Goal: Transaction & Acquisition: Purchase product/service

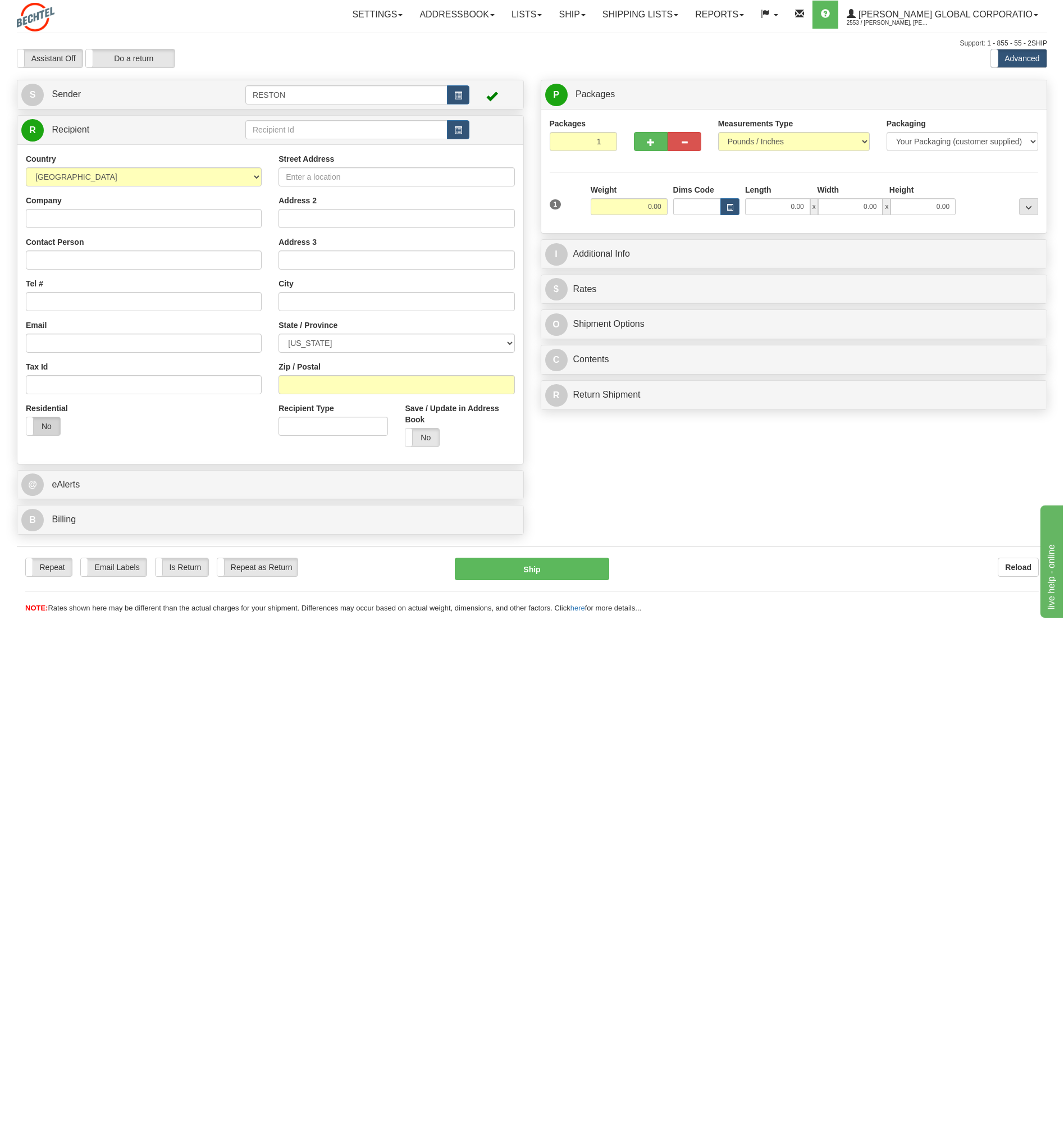
click at [44, 430] on label "No" at bounding box center [43, 426] width 33 height 18
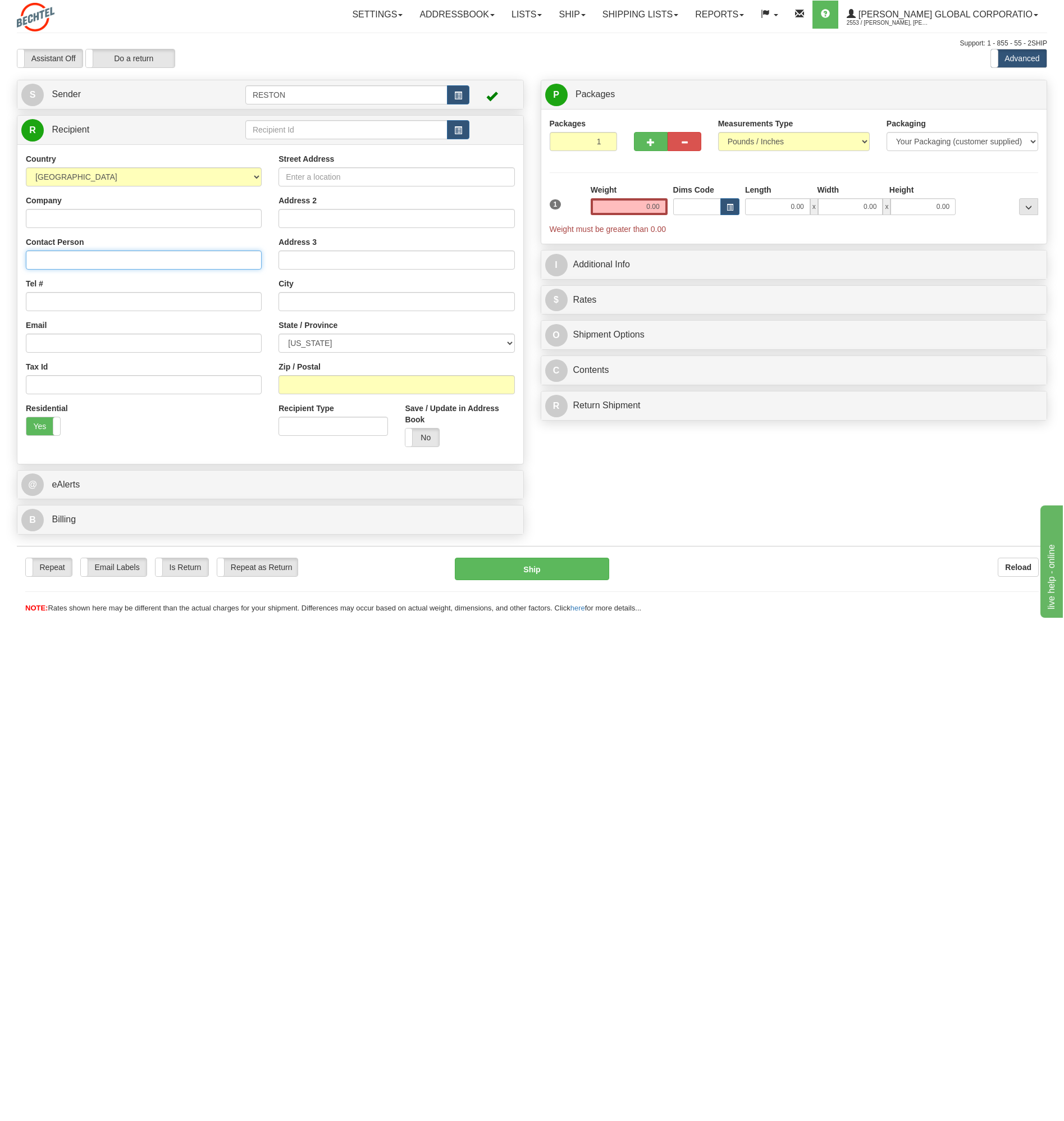
click at [40, 262] on input "Contact Person" at bounding box center [143, 259] width 236 height 19
paste input "[PERSON_NAME]"
type input "[PERSON_NAME]"
click at [47, 305] on input "Tel #" at bounding box center [143, 300] width 236 height 19
click at [40, 299] on input "Tel #" at bounding box center [143, 300] width 236 height 19
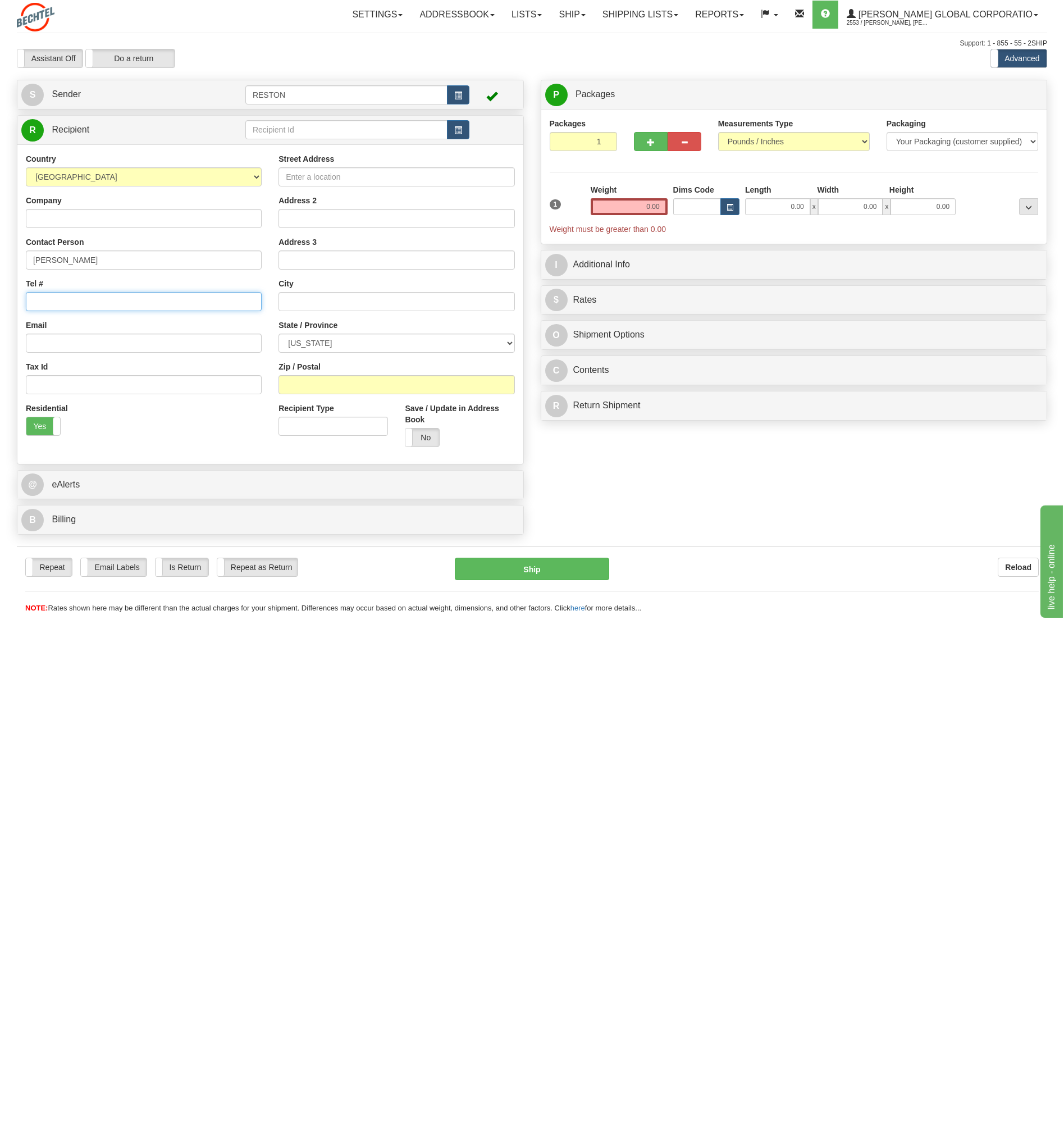
paste input "[PHONE_NUMBER]"
type input "[PHONE_NUMBER]"
click at [69, 343] on input "Email" at bounding box center [143, 343] width 236 height 19
paste input "[EMAIL_ADDRESS][DOMAIN_NAME]"
type input "[EMAIL_ADDRESS][DOMAIN_NAME]"
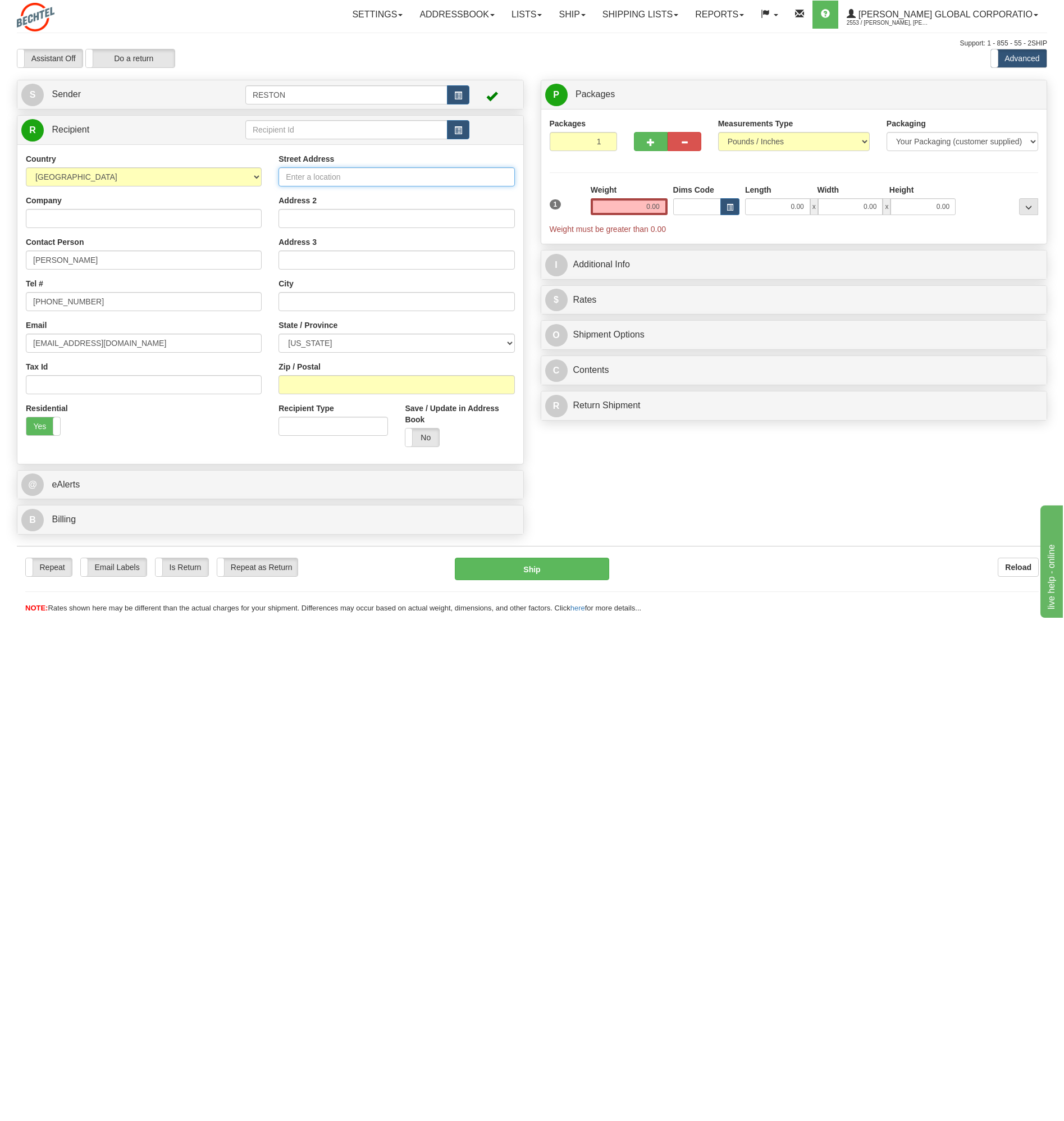
click at [306, 183] on input "Street Address" at bounding box center [397, 176] width 236 height 19
click at [306, 178] on input "Street Address" at bounding box center [397, 176] width 236 height 19
paste input "[STREET_ADDRESS]"
type input "[STREET_ADDRESS]"
click at [293, 302] on input "text" at bounding box center [397, 300] width 236 height 19
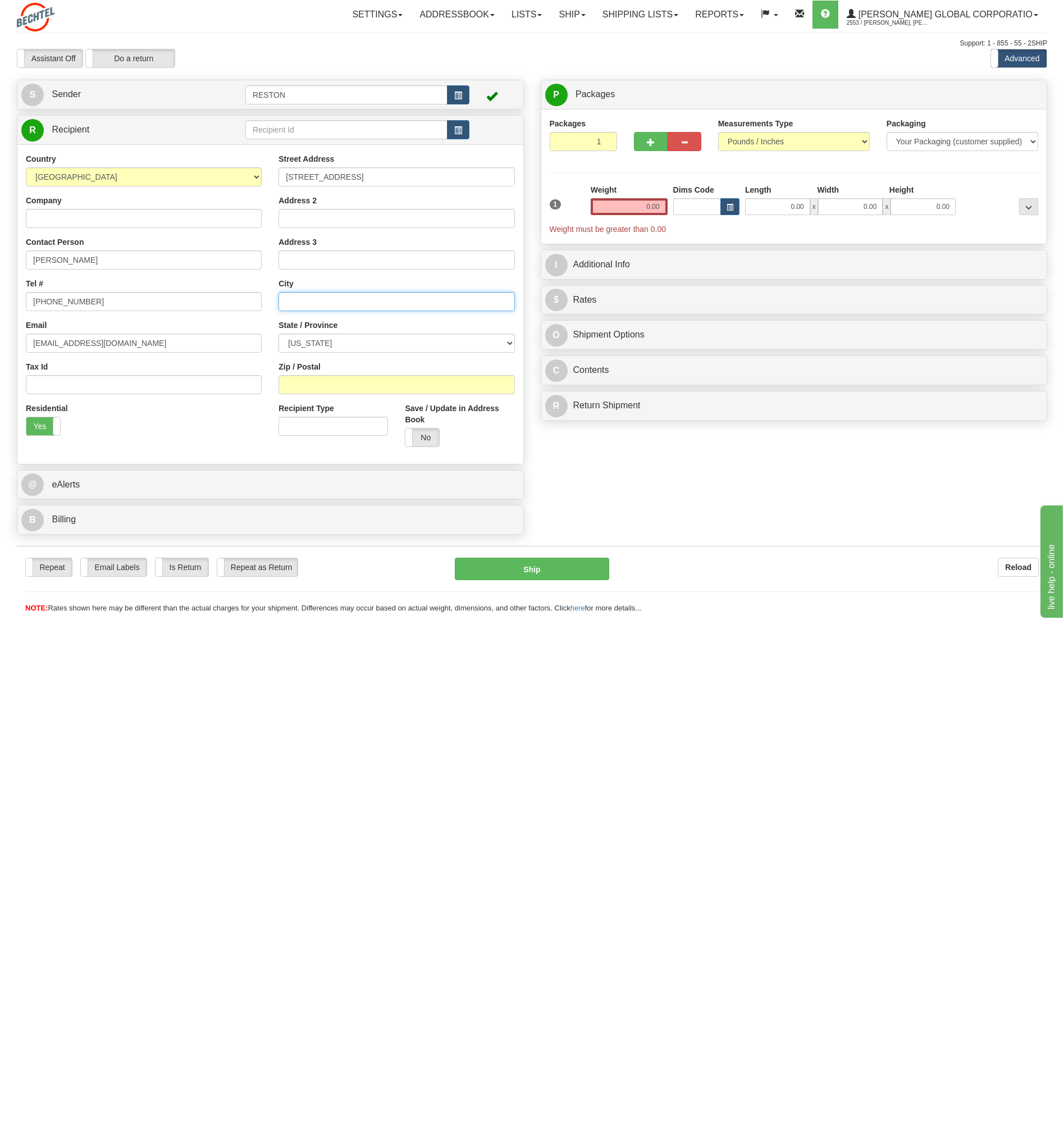
click at [301, 299] on input "text" at bounding box center [397, 300] width 236 height 19
paste input "Ridgefield"
type input "Ridgefield"
click at [311, 341] on select "[US_STATE] [US_STATE] [US_STATE] [US_STATE] Armed Forces America Armed Forces E…" at bounding box center [397, 343] width 236 height 19
select select "WA"
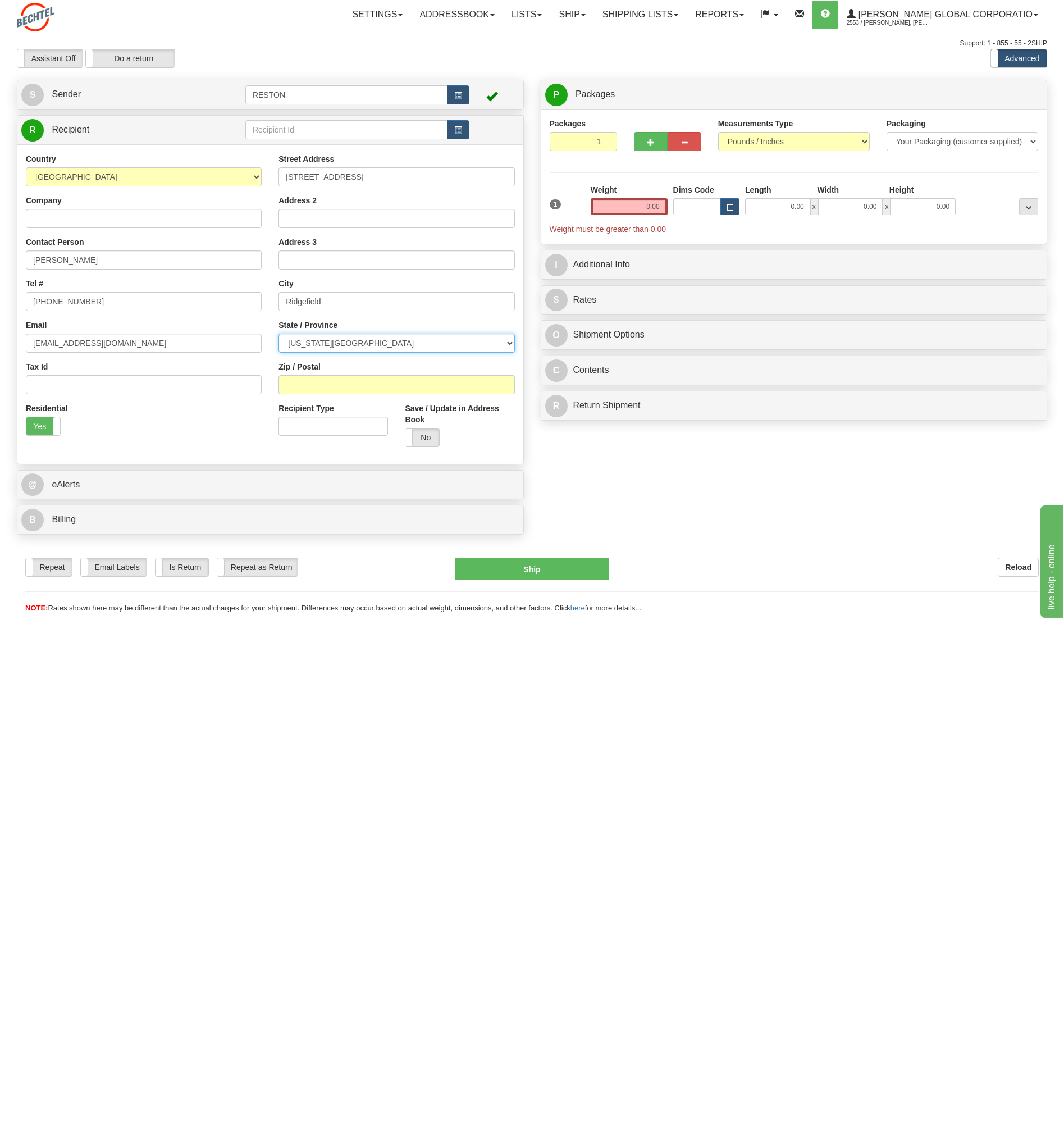
click at [279, 334] on select "[US_STATE] [US_STATE] [US_STATE] [US_STATE] Armed Forces America Armed Forces E…" at bounding box center [397, 343] width 236 height 19
click at [302, 388] on input "Zip / Postal" at bounding box center [397, 384] width 236 height 19
type input "98642"
click at [239, 484] on link "@ eAlerts" at bounding box center [270, 484] width 498 height 23
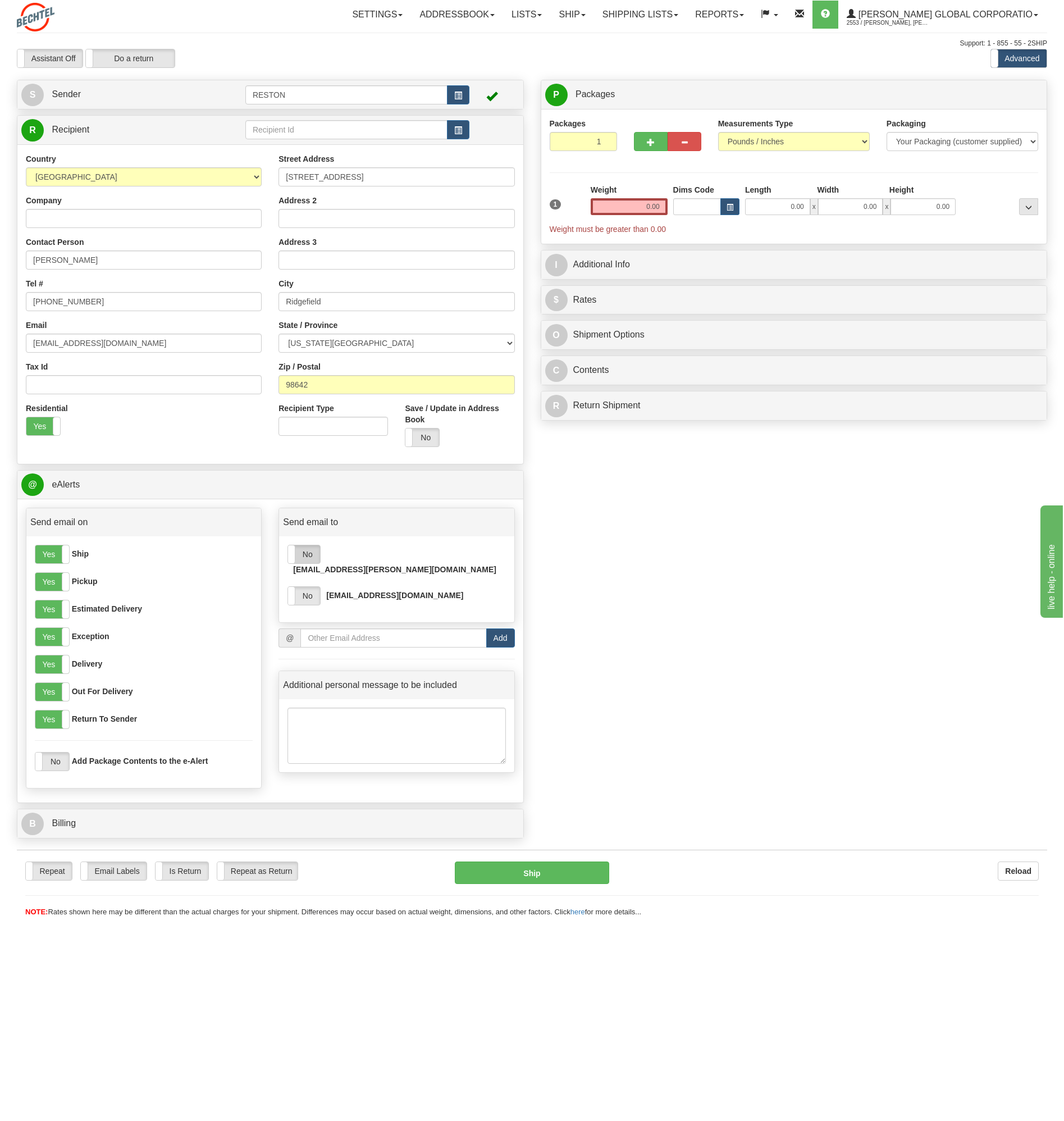
click at [303, 558] on label "No" at bounding box center [303, 554] width 32 height 18
click at [307, 587] on label "No" at bounding box center [303, 596] width 32 height 18
drag, startPoint x: 334, startPoint y: 630, endPoint x: 332, endPoint y: 625, distance: 5.4
click at [334, 630] on input "email" at bounding box center [393, 637] width 186 height 19
paste input "[EMAIL_ADDRESS][PERSON_NAME][DOMAIN_NAME]"
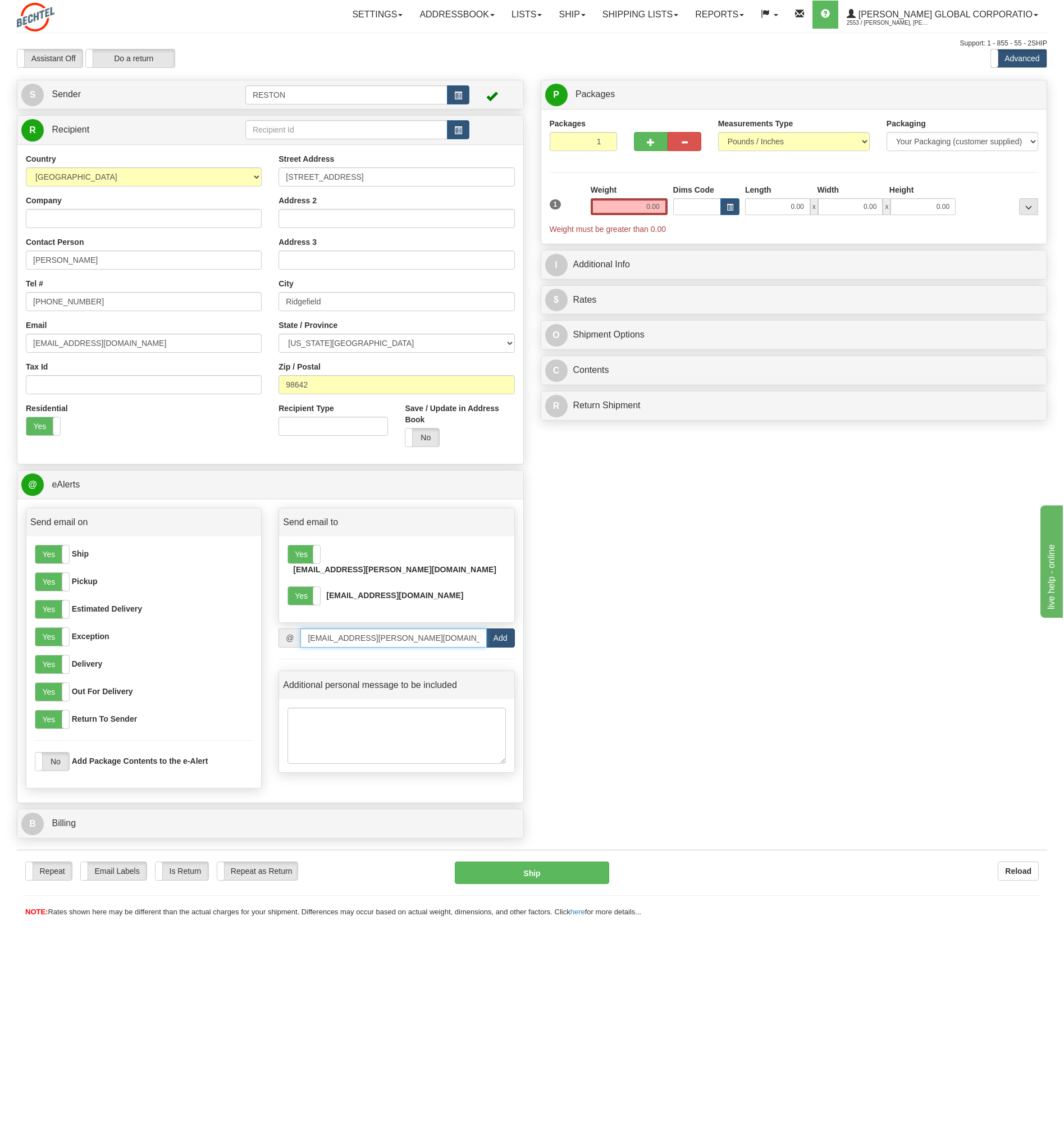
type input "[EMAIL_ADDRESS][PERSON_NAME][DOMAIN_NAME]"
click at [502, 628] on button "Add" at bounding box center [500, 637] width 28 height 19
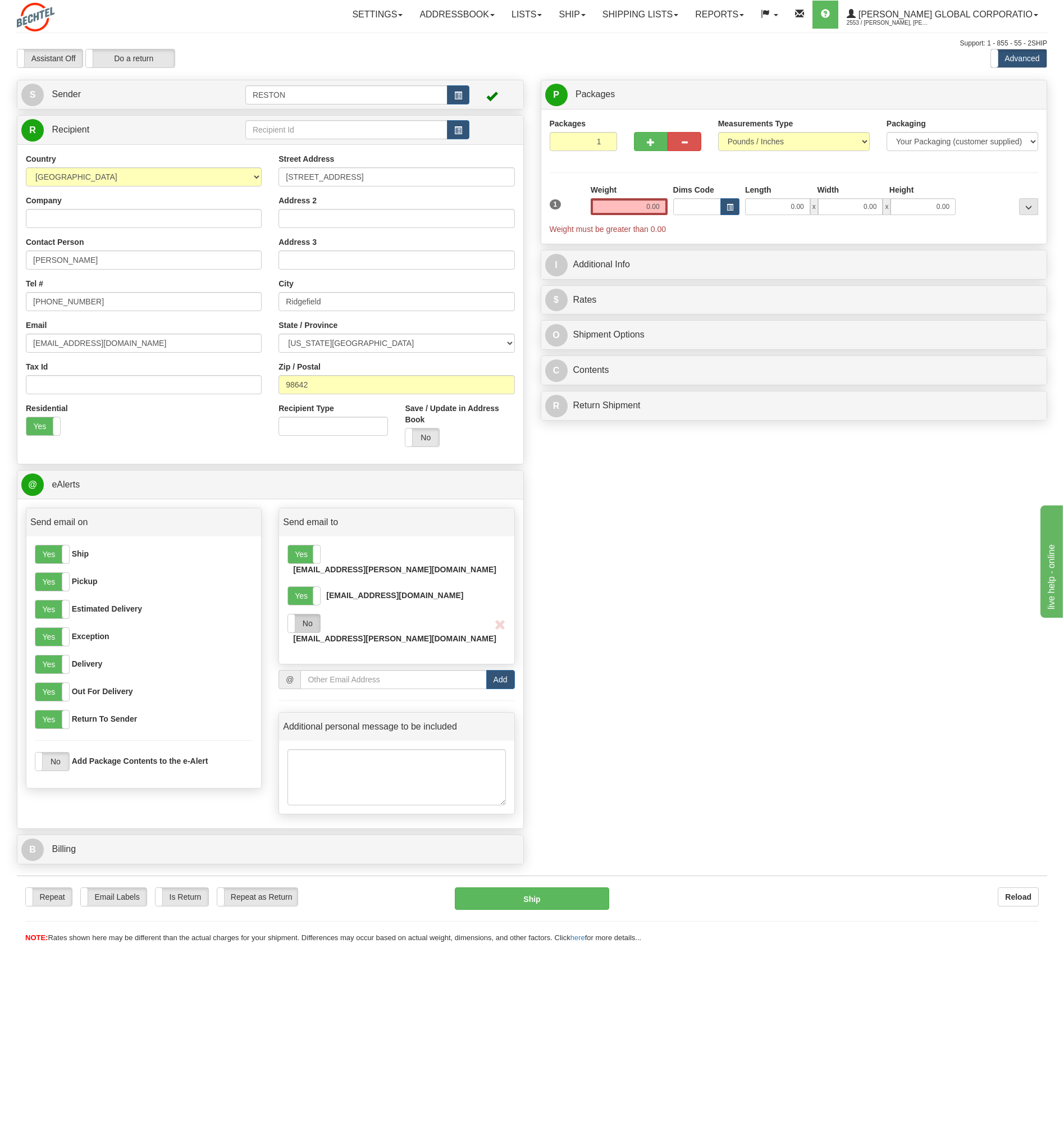
click at [311, 614] on label "No" at bounding box center [303, 623] width 32 height 18
drag, startPoint x: 629, startPoint y: 204, endPoint x: 738, endPoint y: 203, distance: 109.0
click at [733, 203] on div "1 Weight 0.00 Dims Code 0.00" at bounding box center [794, 209] width 495 height 50
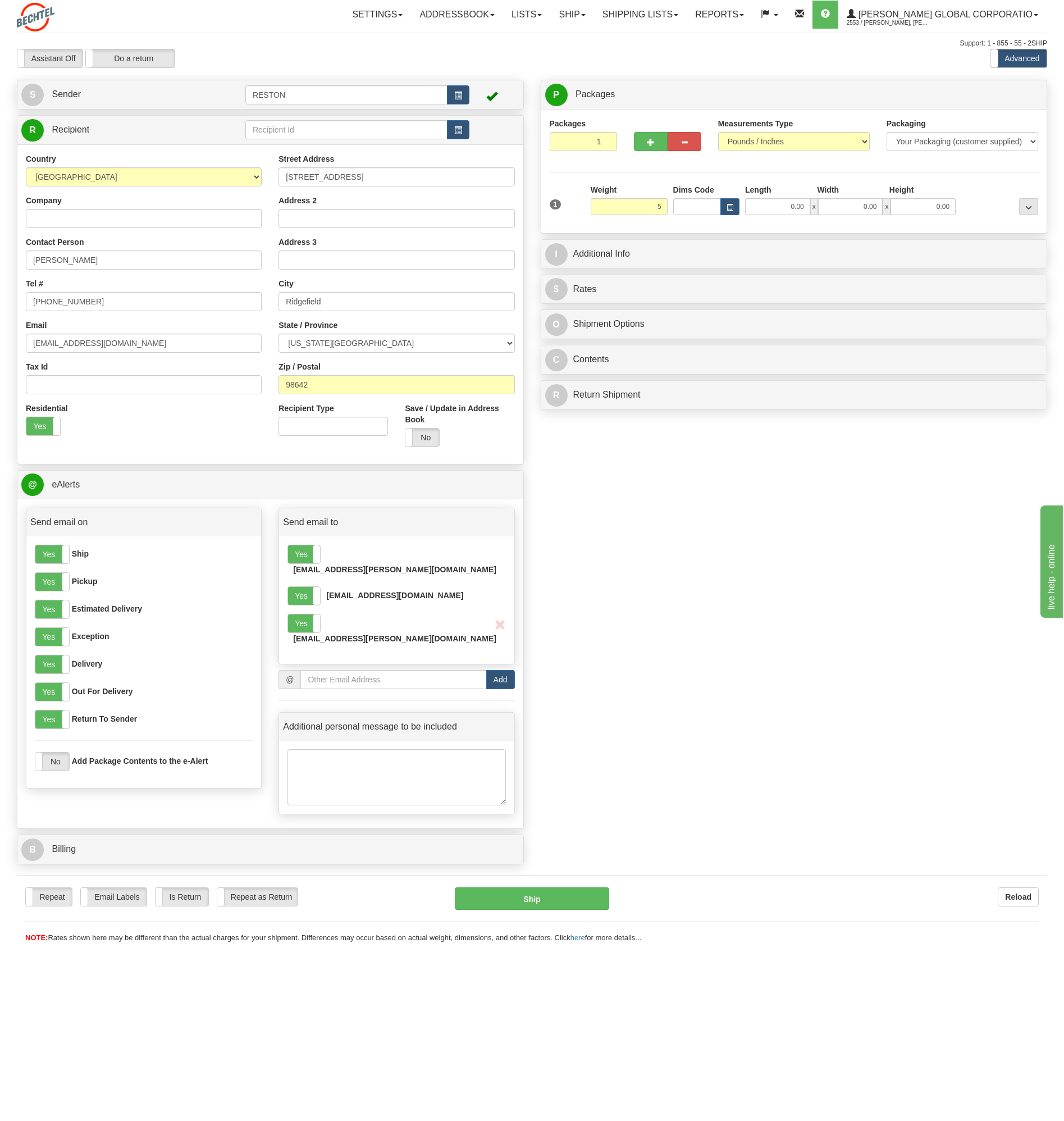
type input "5.00"
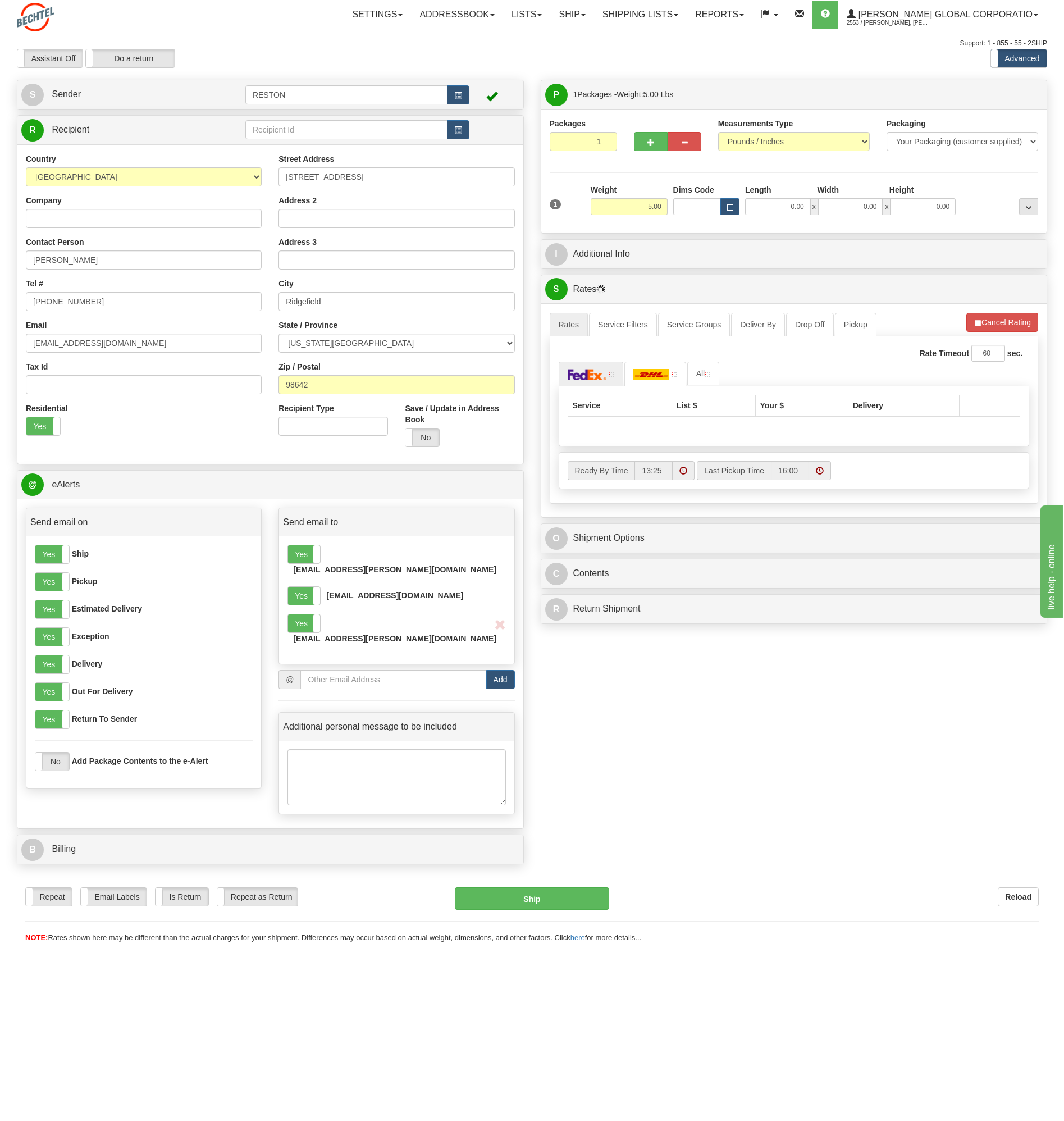
click at [686, 240] on div "I Additional Info" at bounding box center [793, 253] width 505 height 28
click at [685, 244] on link "I Additional Info" at bounding box center [793, 253] width 498 height 23
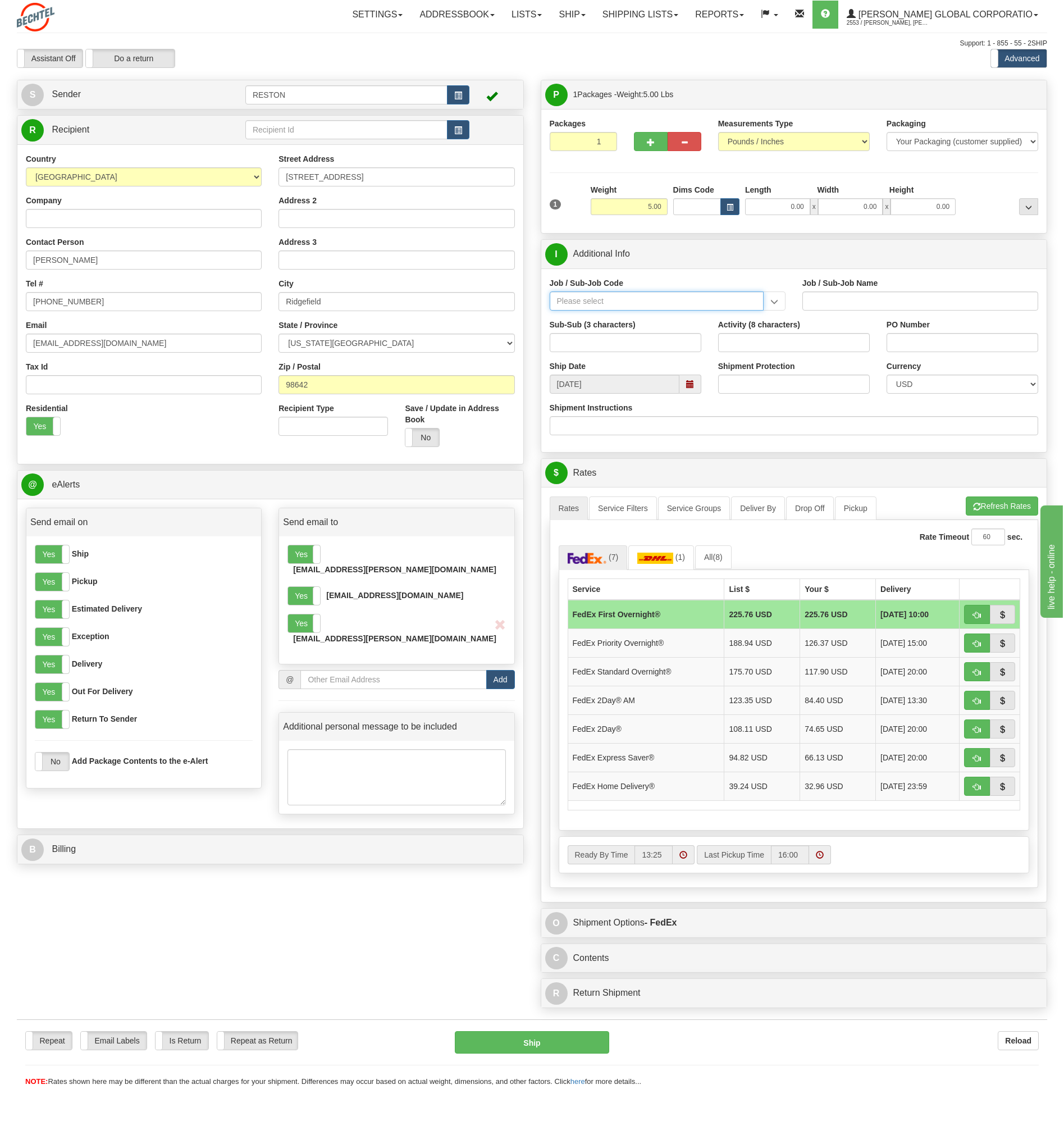
click at [637, 295] on input "Job / Sub-Job Code" at bounding box center [657, 300] width 214 height 19
paste input "55230-000"
type input "5"
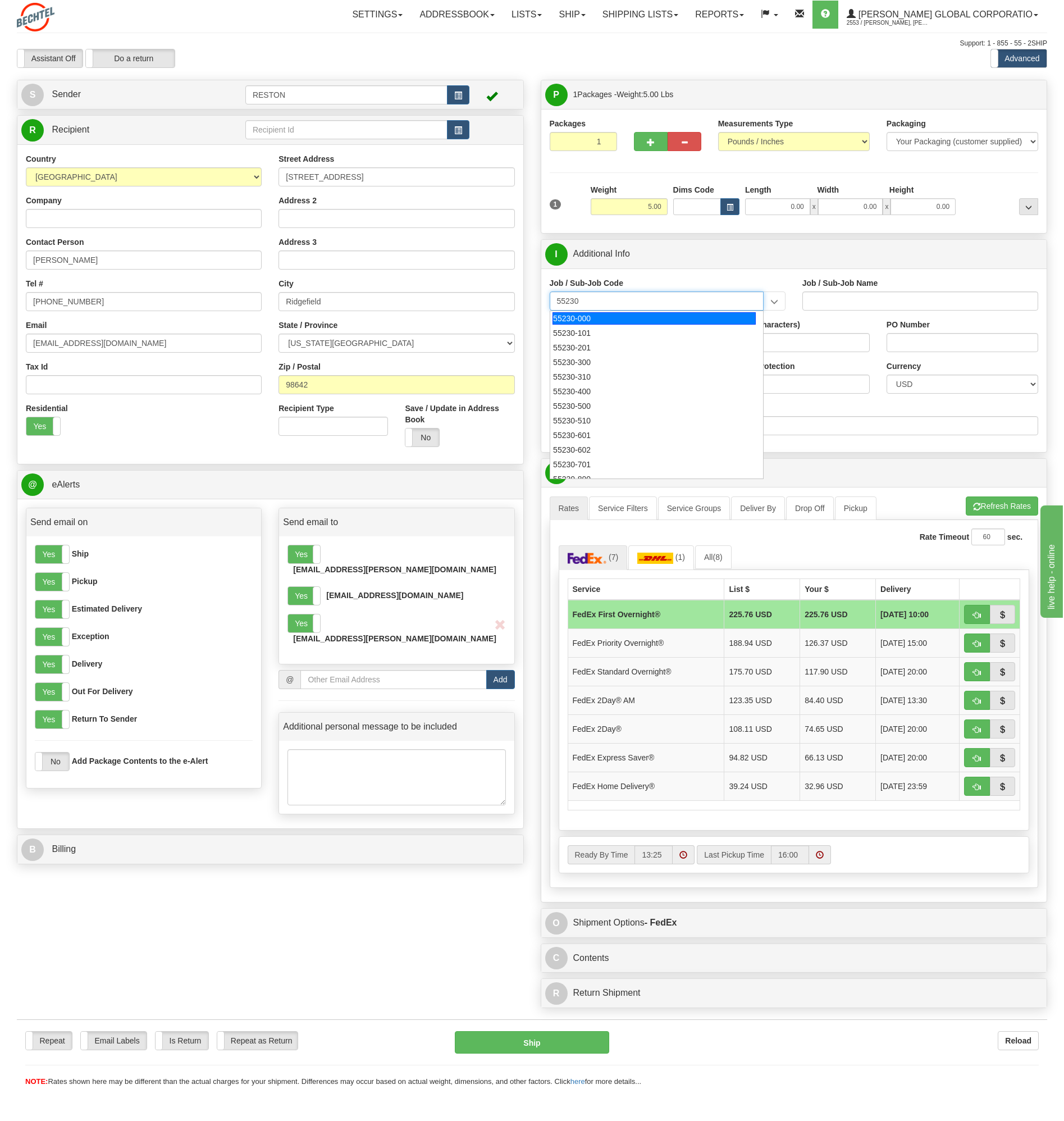
click at [593, 318] on div "55230-000" at bounding box center [654, 318] width 203 height 13
type input "55230-000"
type input "CORPORATE CONSTRUCTION MGMT - BBI MANAGEMENT"
type input "55230-000"
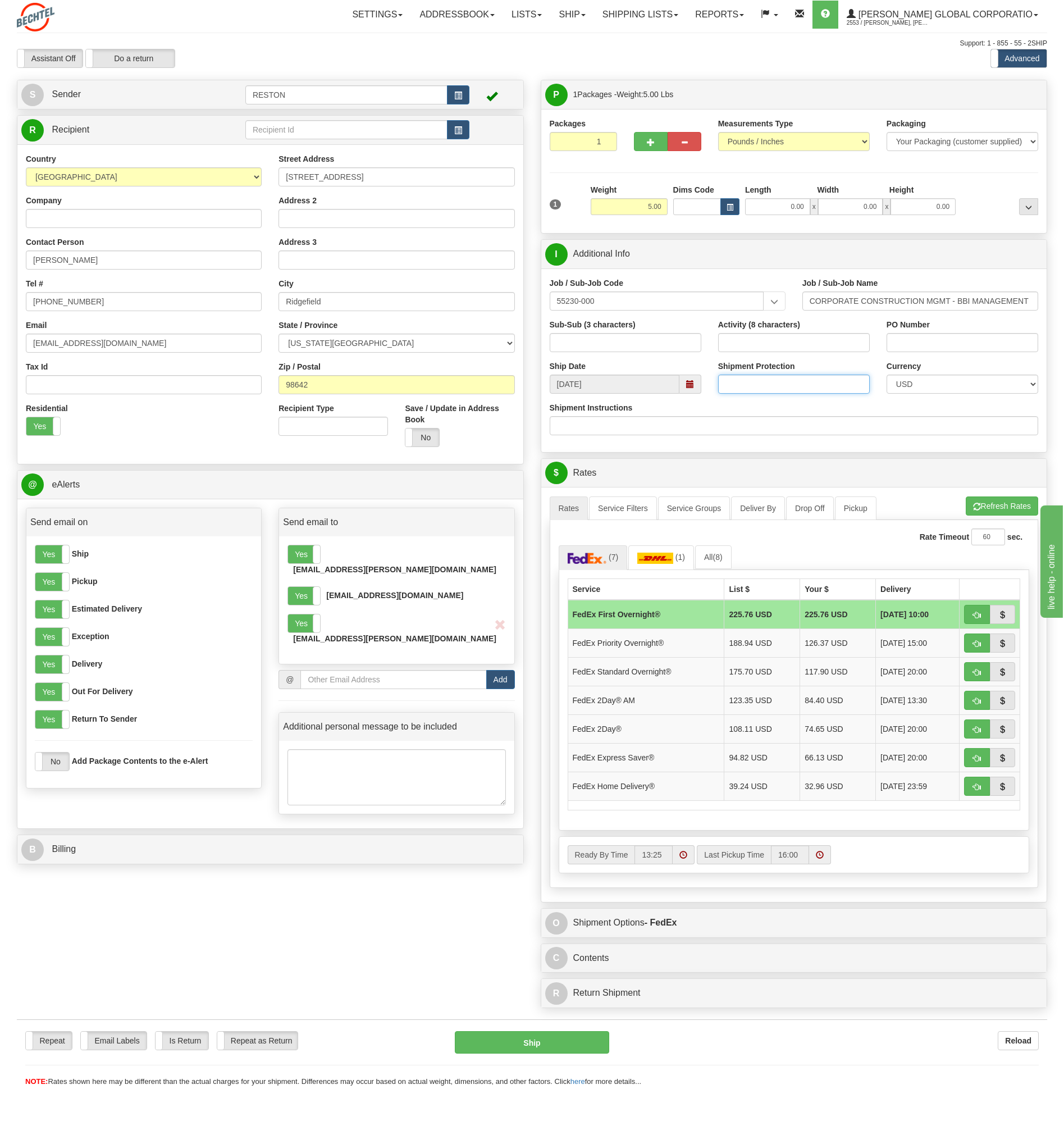
click at [741, 379] on input "Shipment Protection" at bounding box center [794, 383] width 151 height 19
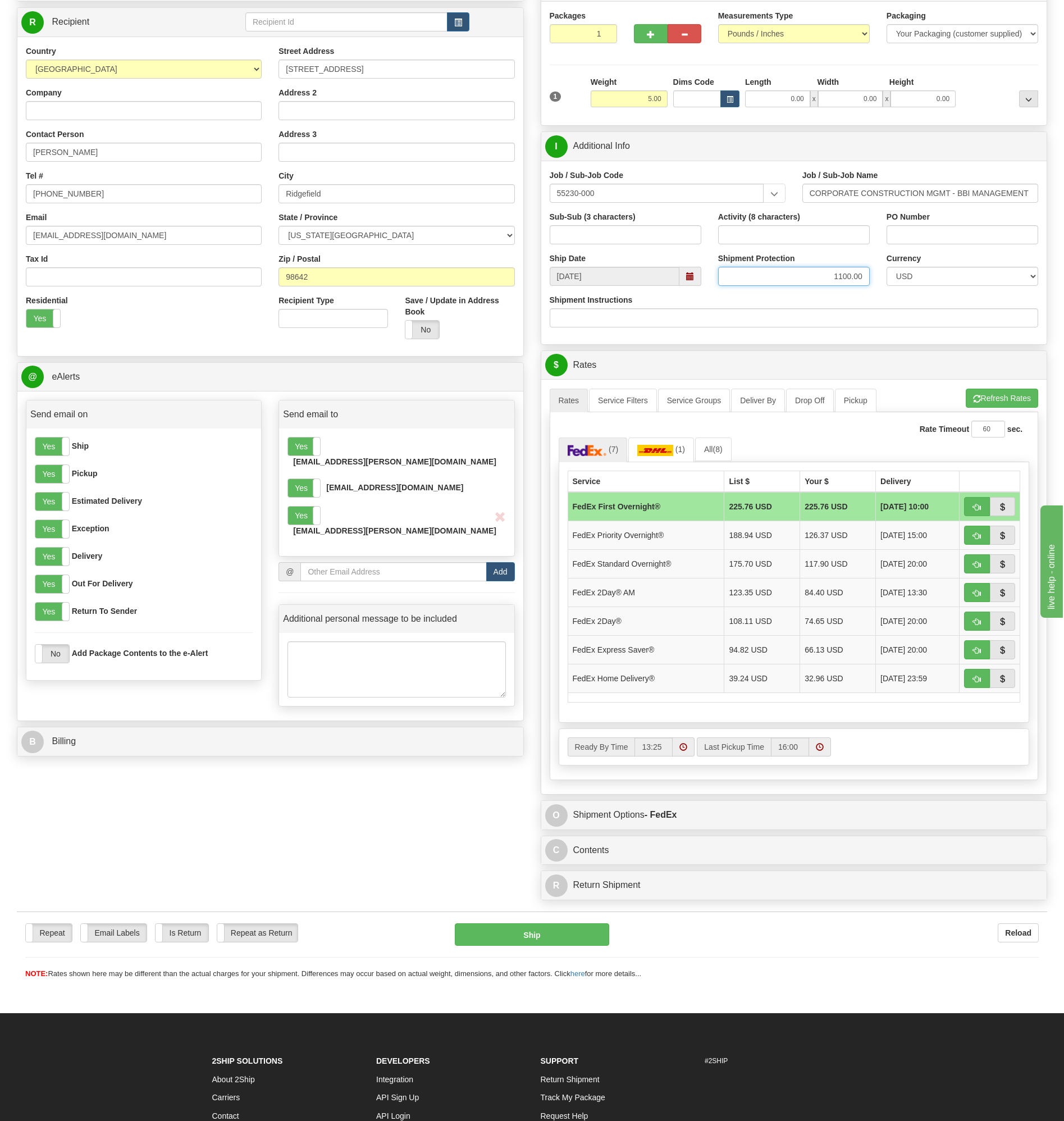
scroll to position [112, 0]
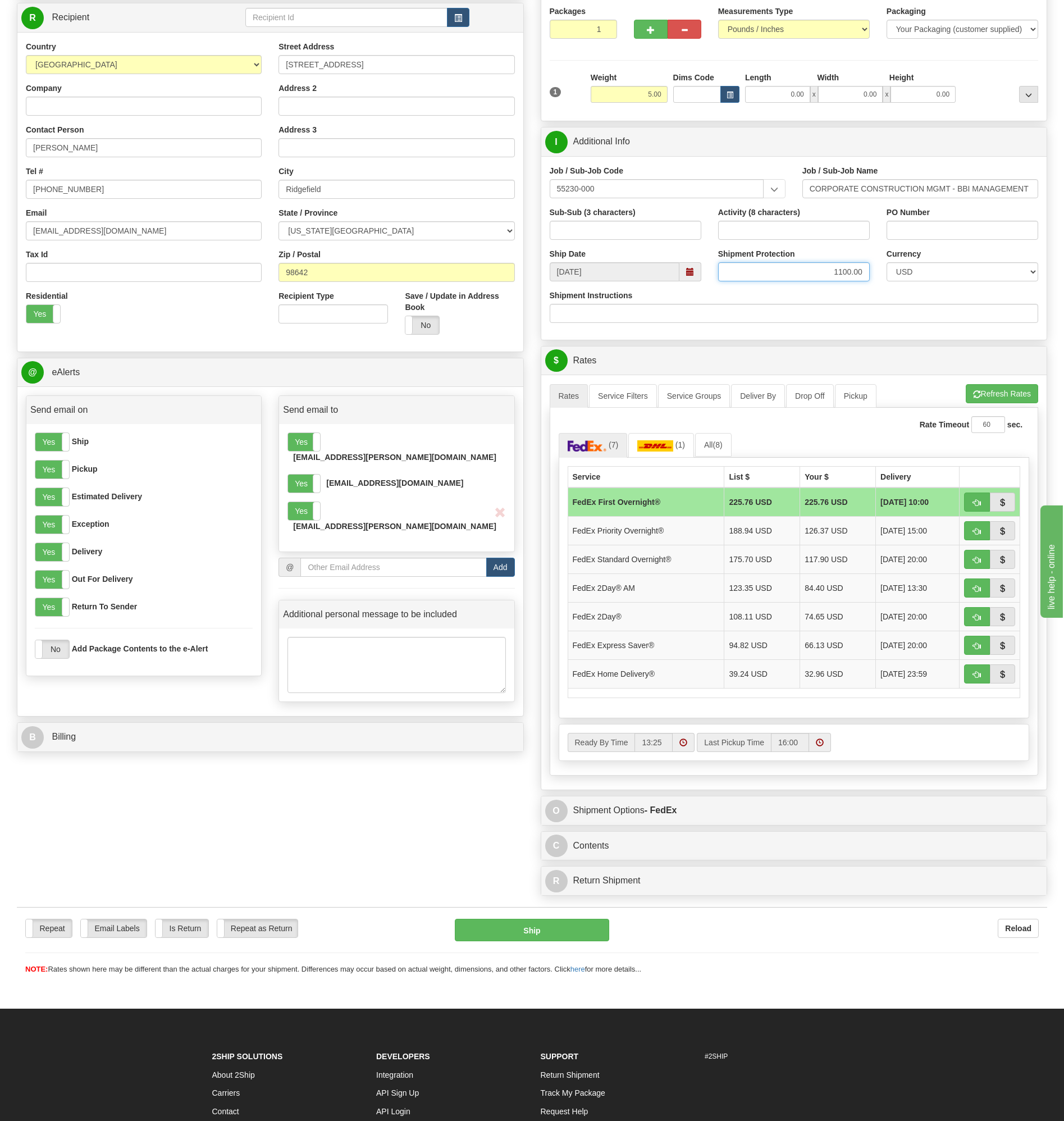
type input "1100.00"
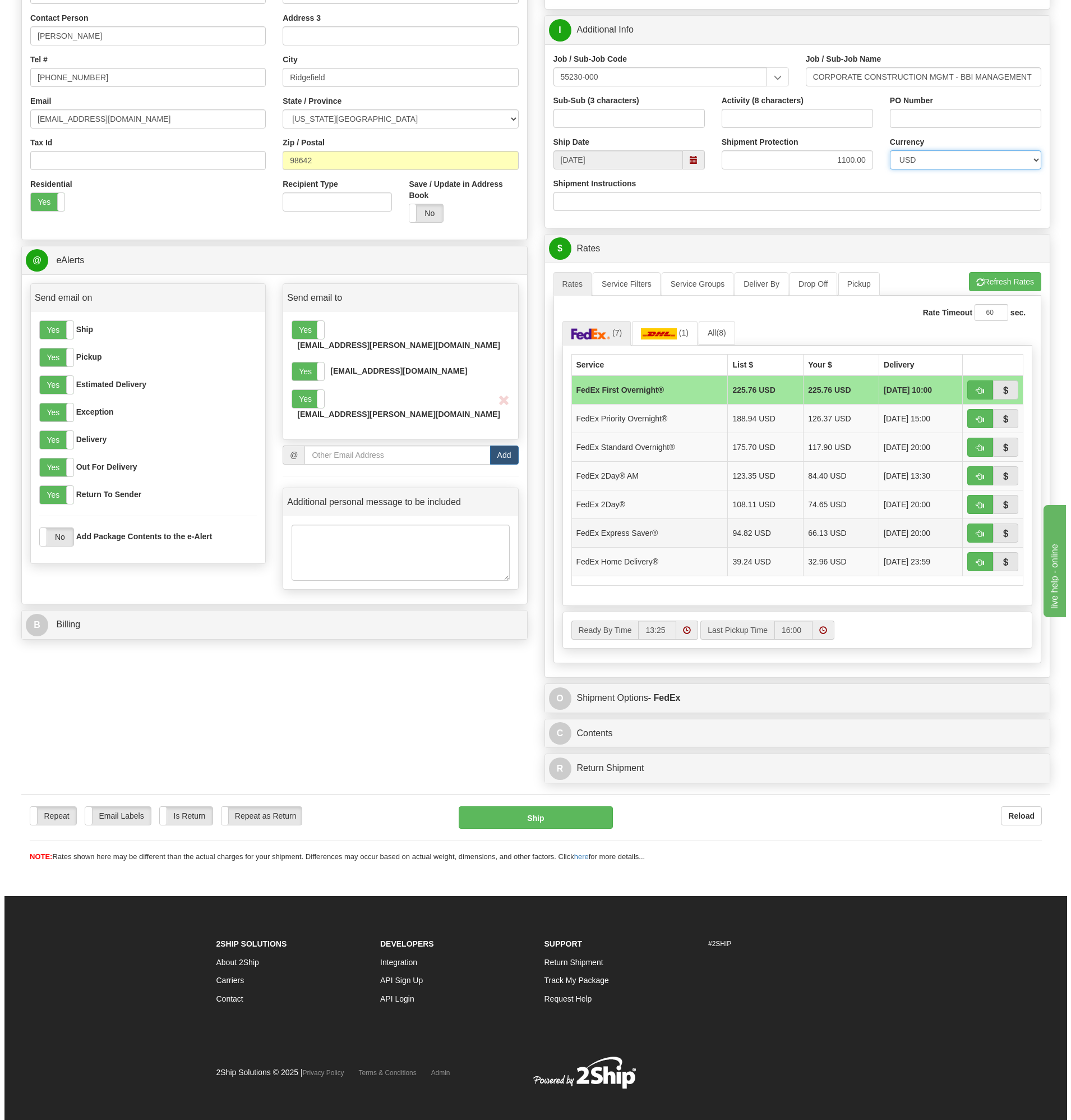
scroll to position [232, 0]
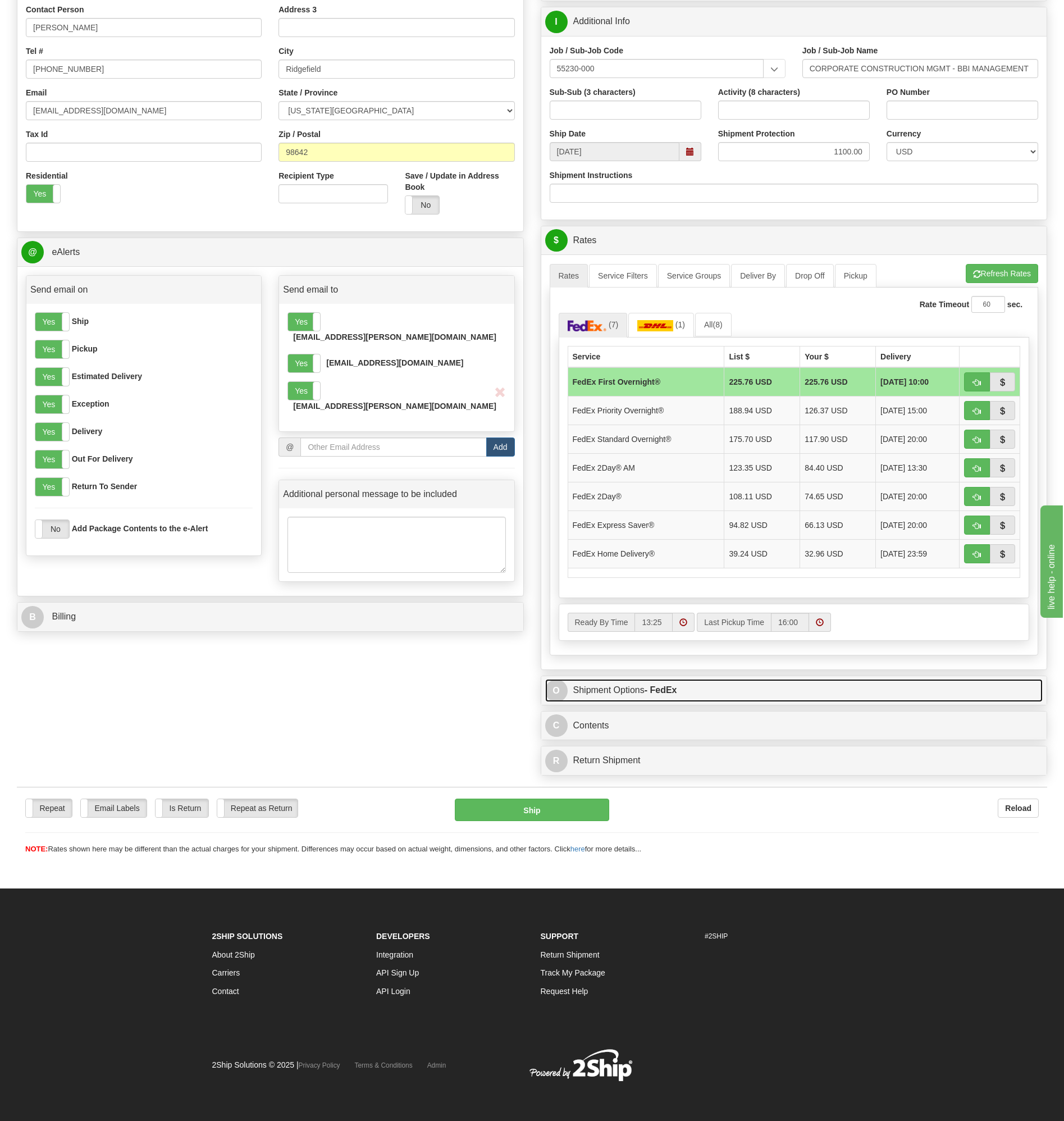
click at [719, 696] on link "O Shipment Options - FedEx" at bounding box center [793, 689] width 498 height 23
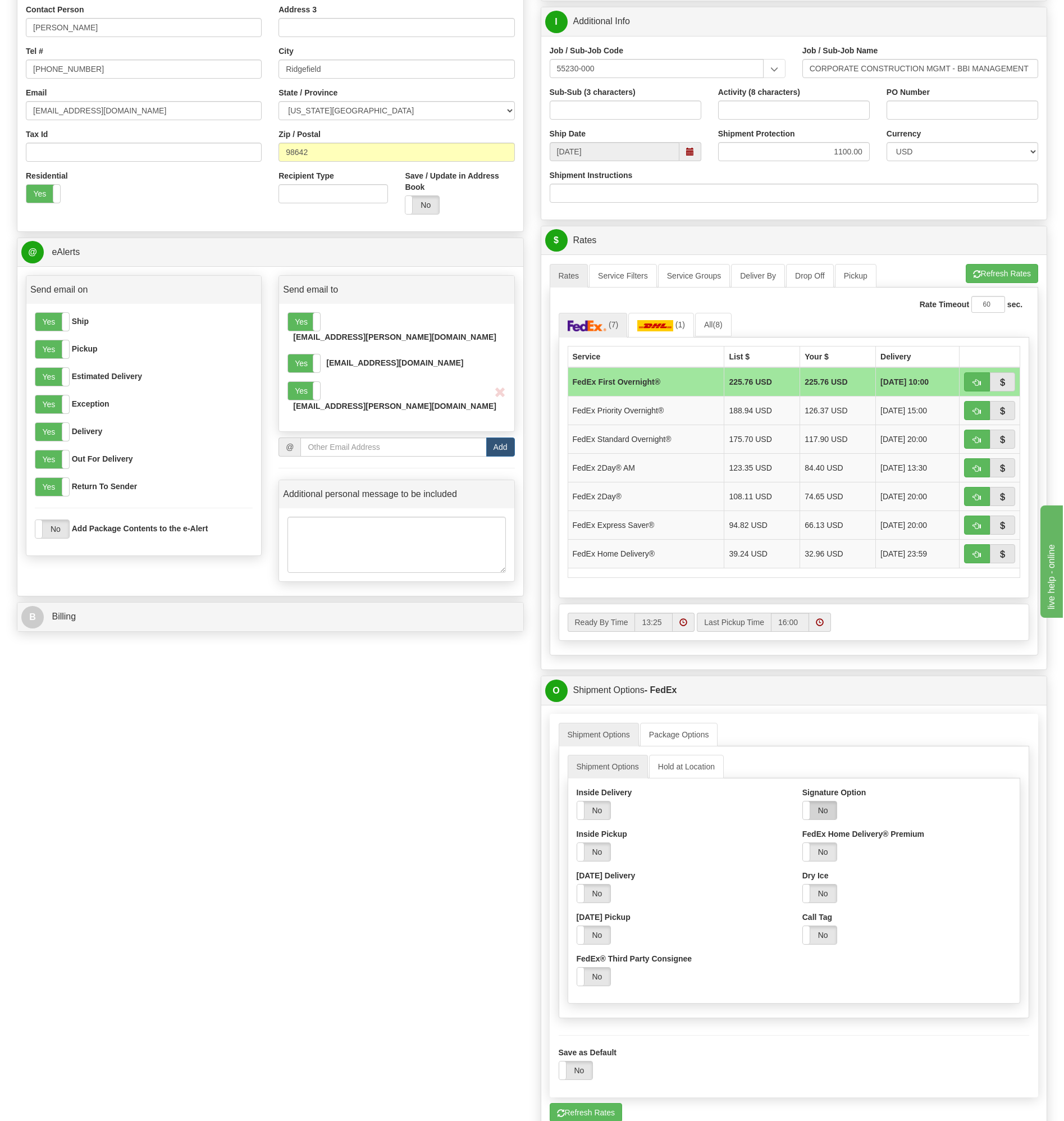
click at [825, 813] on label "No" at bounding box center [820, 810] width 33 height 18
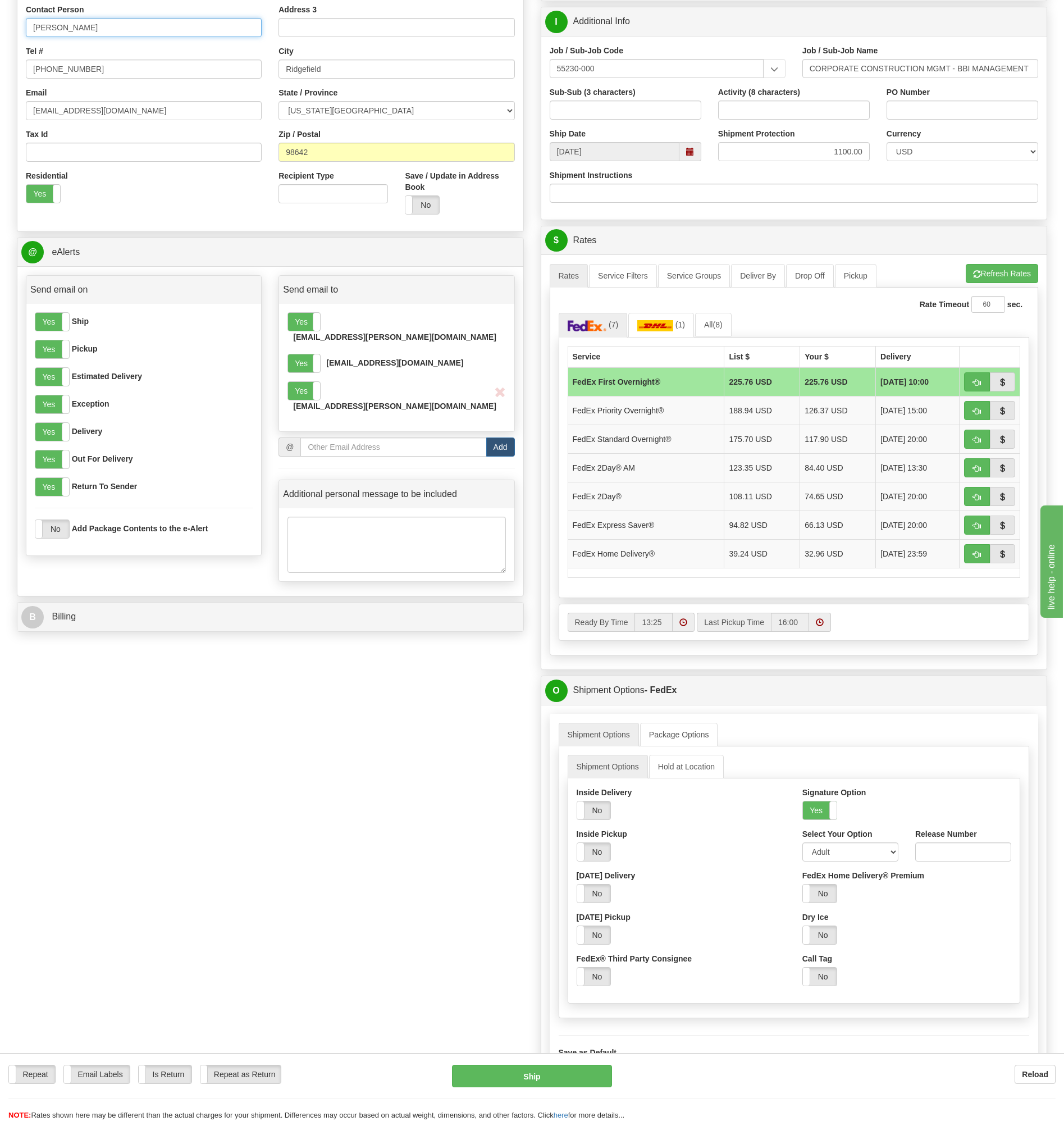
click at [62, 27] on input "[PERSON_NAME]" at bounding box center [143, 27] width 236 height 19
type input "[PERSON_NAME] "[PERSON_NAME]" [PERSON_NAME]"
click at [1009, 271] on button "Refresh Rates" at bounding box center [1002, 273] width 73 height 19
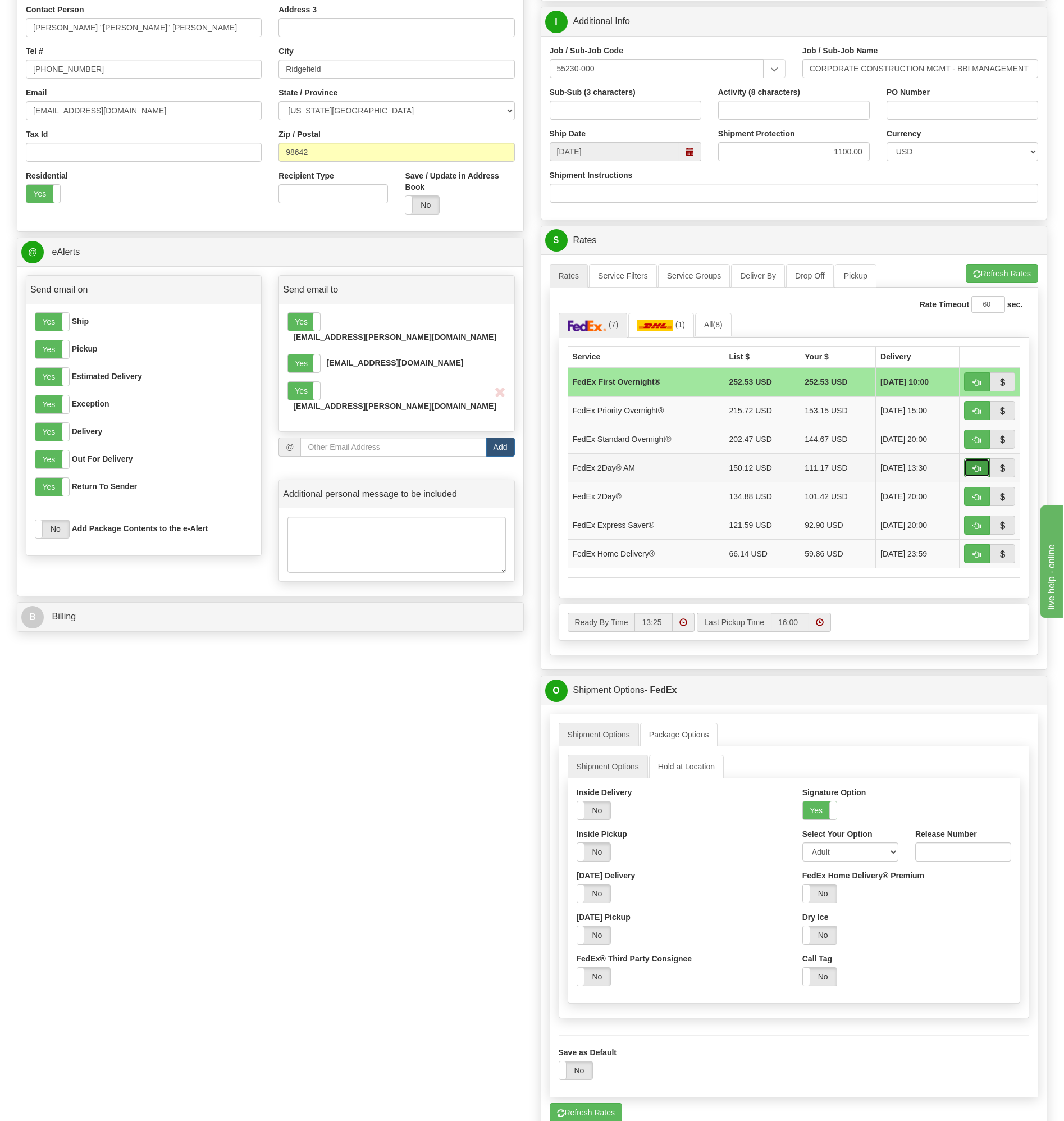
click at [975, 466] on span "button" at bounding box center [977, 468] width 8 height 7
type input "49"
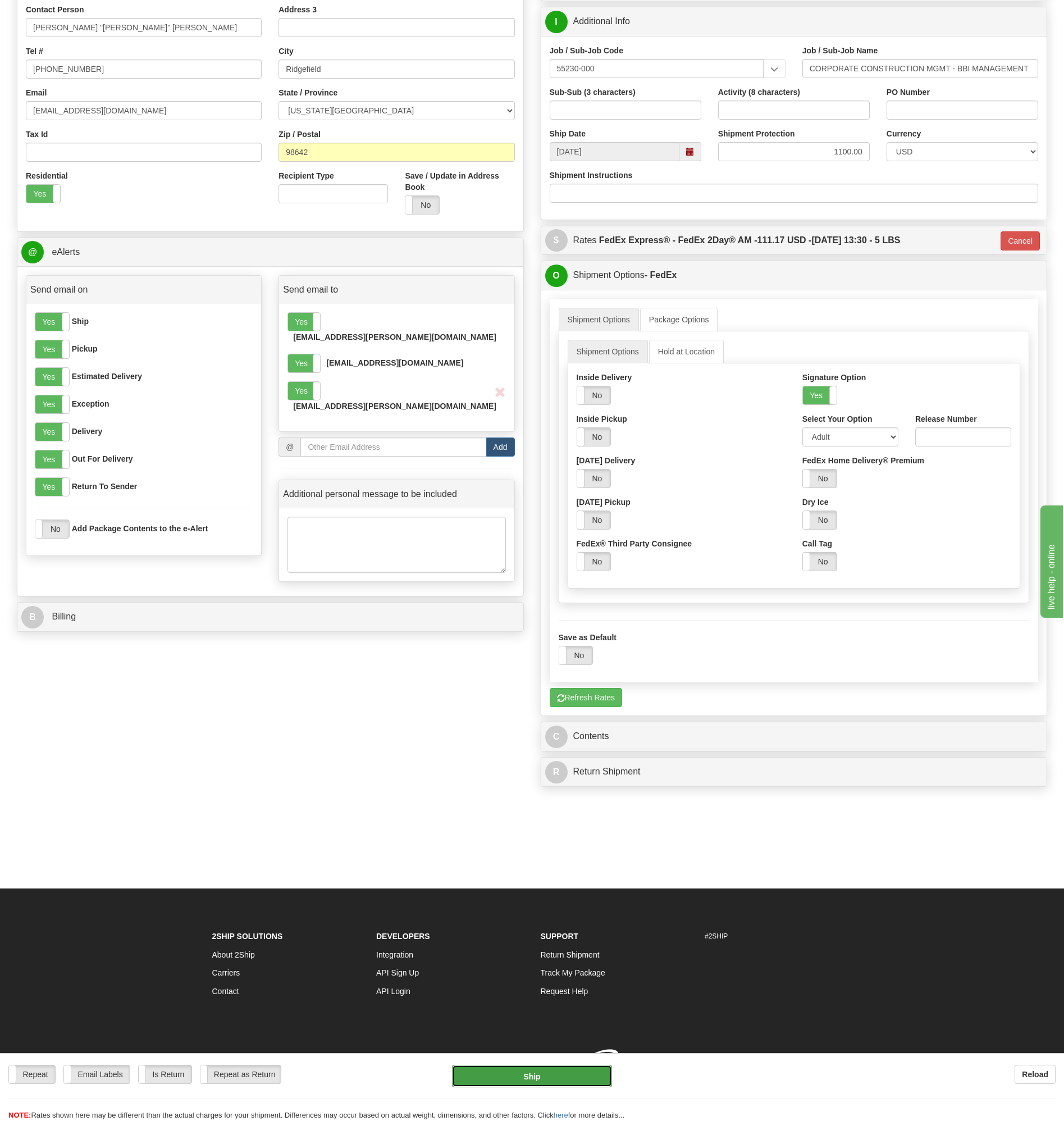
click at [543, 1074] on button "Ship" at bounding box center [532, 1075] width 161 height 23
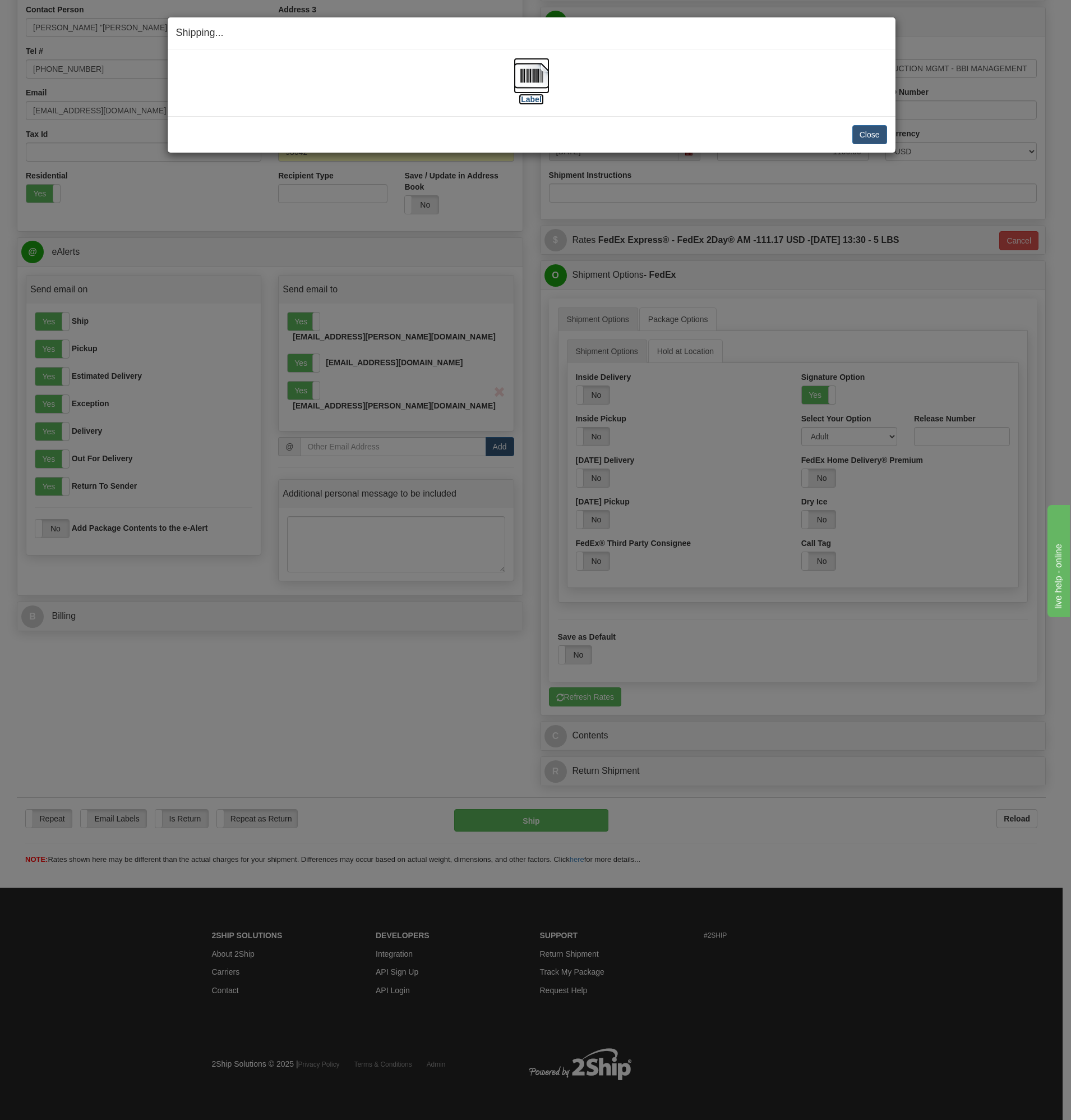
click at [536, 79] on img at bounding box center [532, 76] width 36 height 36
click at [879, 137] on button "Close" at bounding box center [869, 134] width 34 height 19
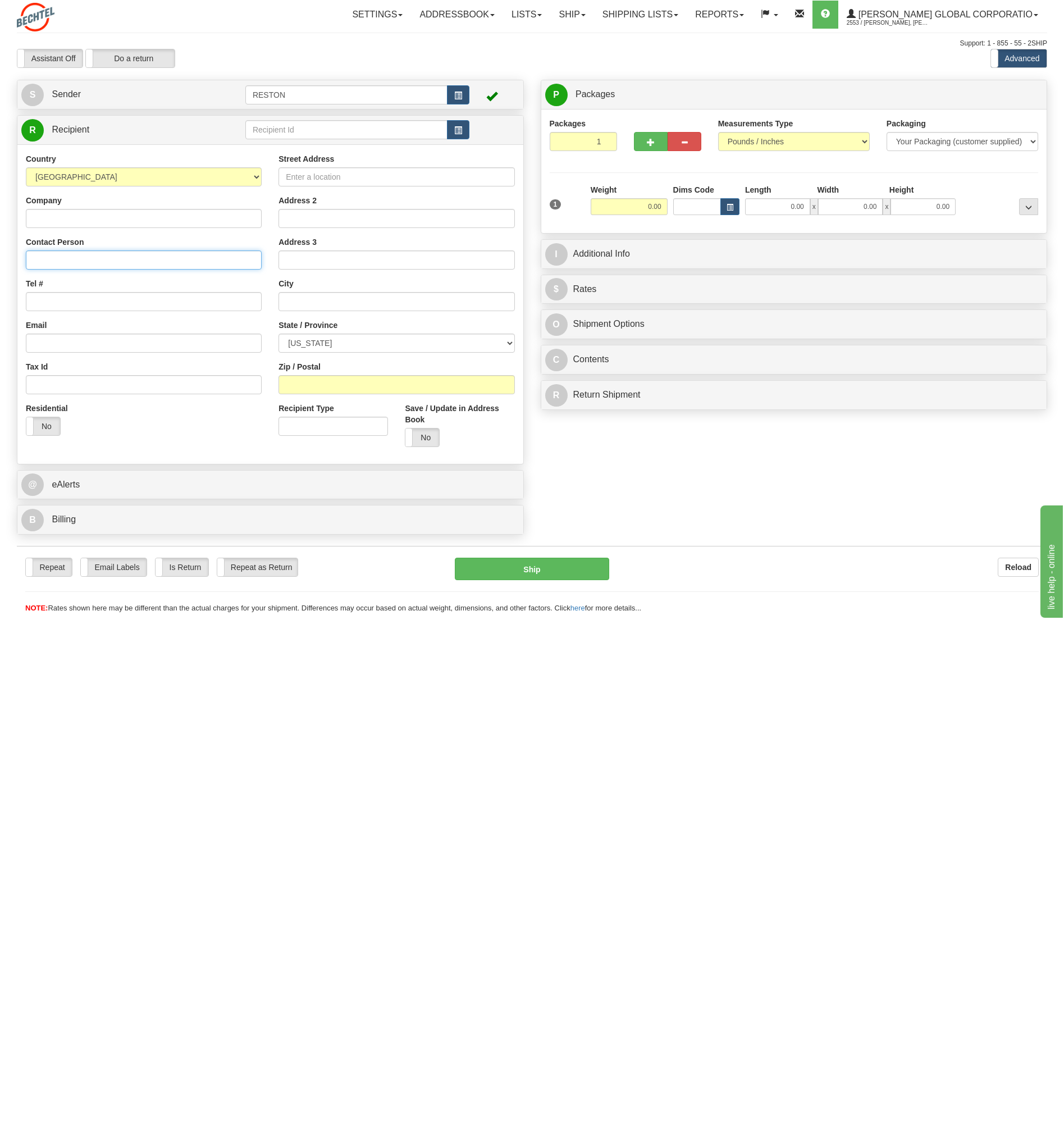
click at [48, 263] on input "Contact Person" at bounding box center [143, 259] width 236 height 19
paste input "John J Fermani"
drag, startPoint x: 60, startPoint y: 263, endPoint x: 69, endPoint y: 263, distance: 9.0
type input "John Fermani"
click at [48, 298] on input "Tel #" at bounding box center [143, 300] width 236 height 19
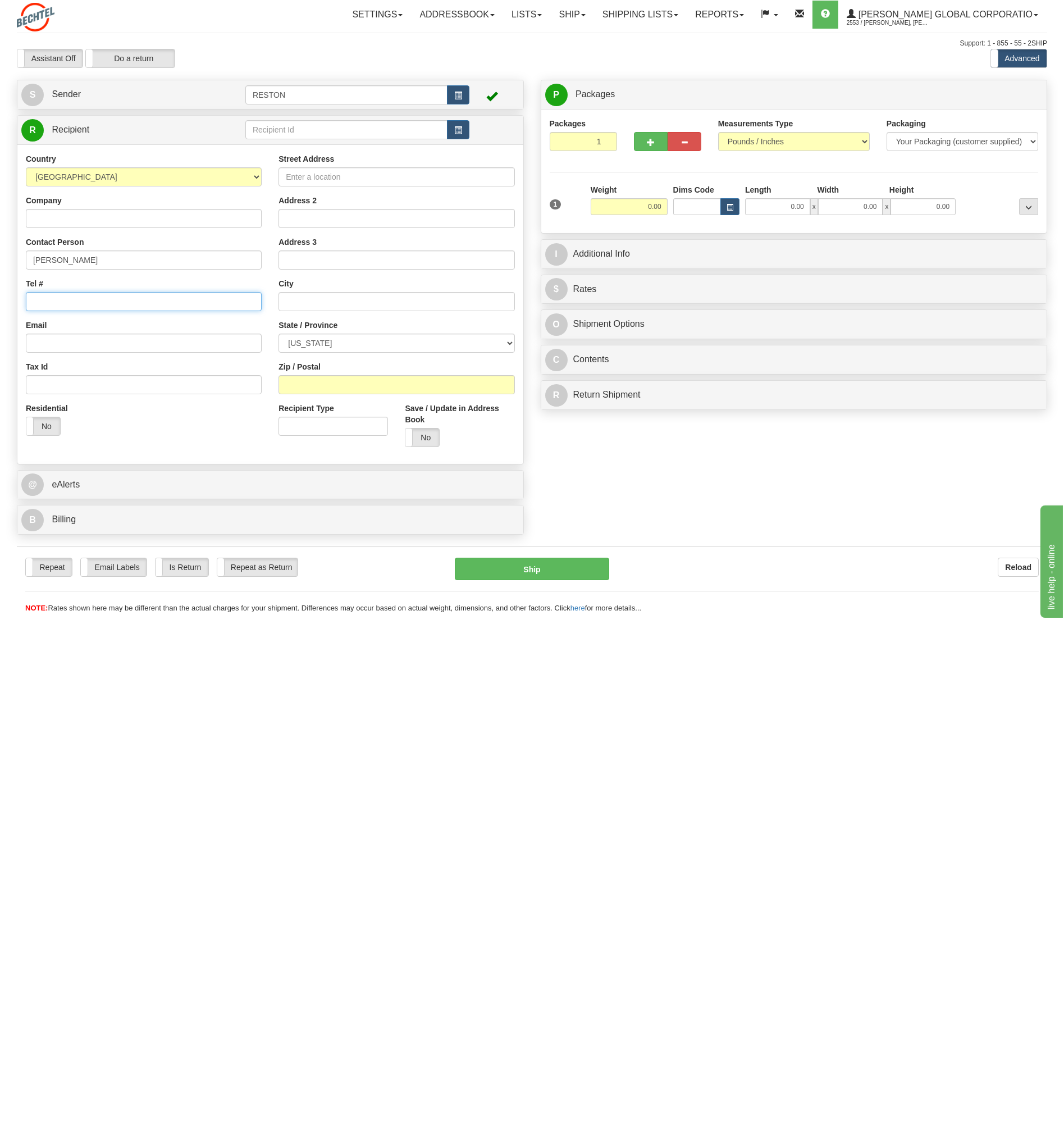
click at [64, 309] on input "Tel #" at bounding box center [143, 300] width 236 height 19
paste input "856-287 58 38"
click at [77, 300] on input "856-287 58 38" at bounding box center [143, 300] width 236 height 19
drag, startPoint x: 65, startPoint y: 303, endPoint x: 79, endPoint y: 303, distance: 14.0
click at [66, 303] on input "856-287 5838" at bounding box center [143, 300] width 236 height 19
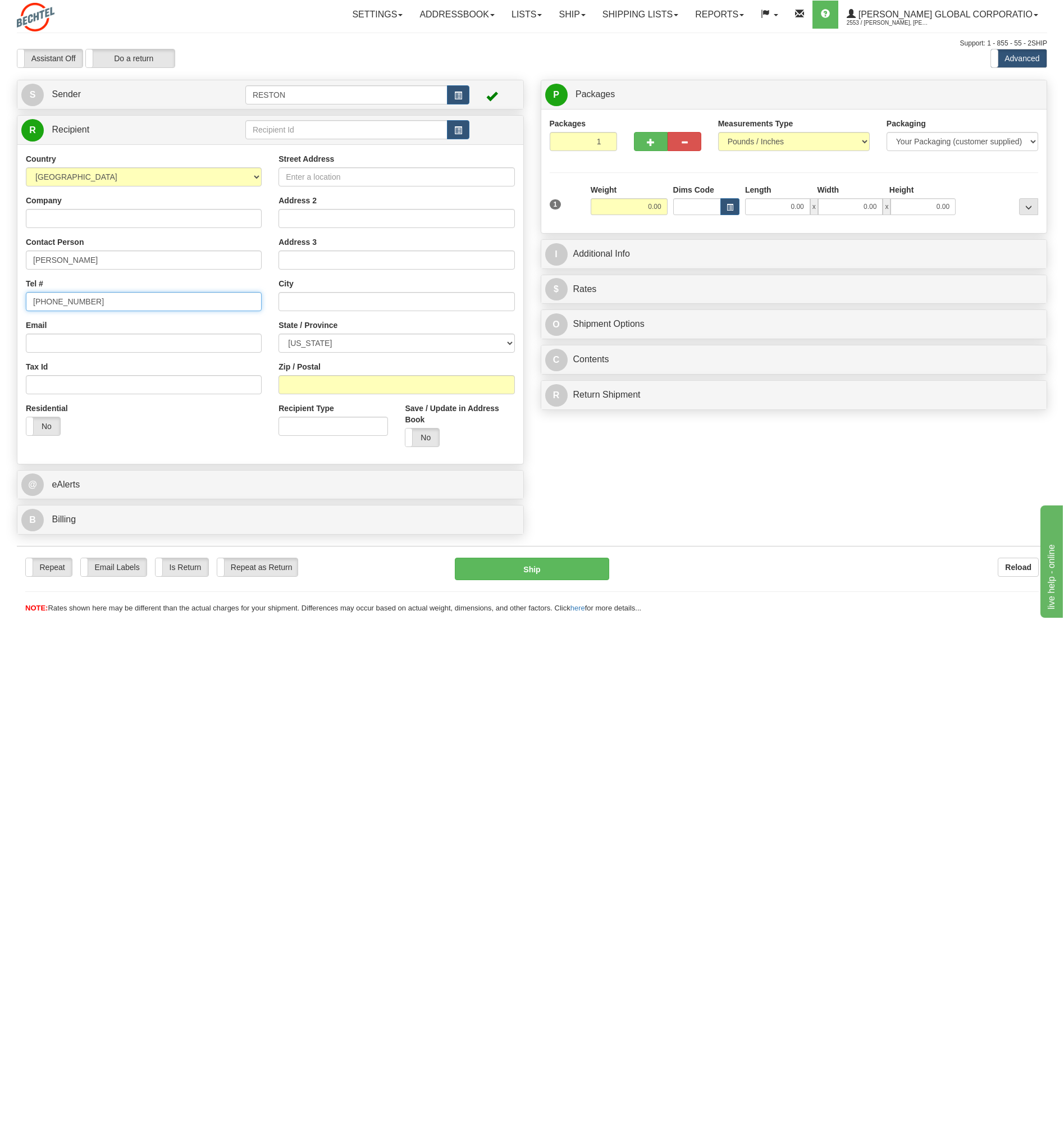
type input "856-287-5838"
click at [49, 341] on input "Email" at bounding box center [143, 343] width 236 height 19
click at [50, 343] on input "Email" at bounding box center [143, 343] width 236 height 19
paste input "fermanijohn@gmail.com"
type input "fermanijohn@gmail.com"
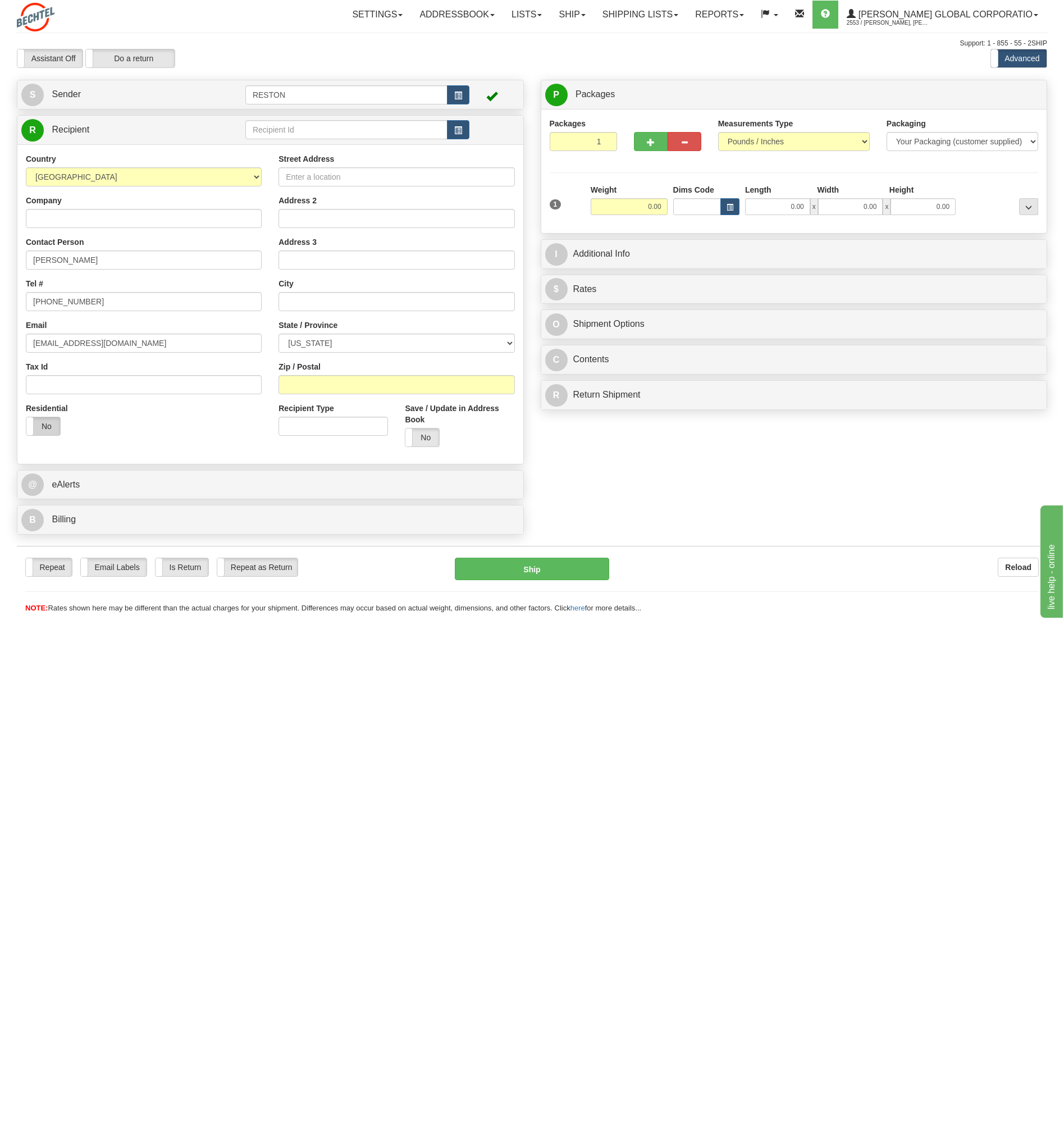
click at [49, 425] on label "No" at bounding box center [43, 426] width 33 height 18
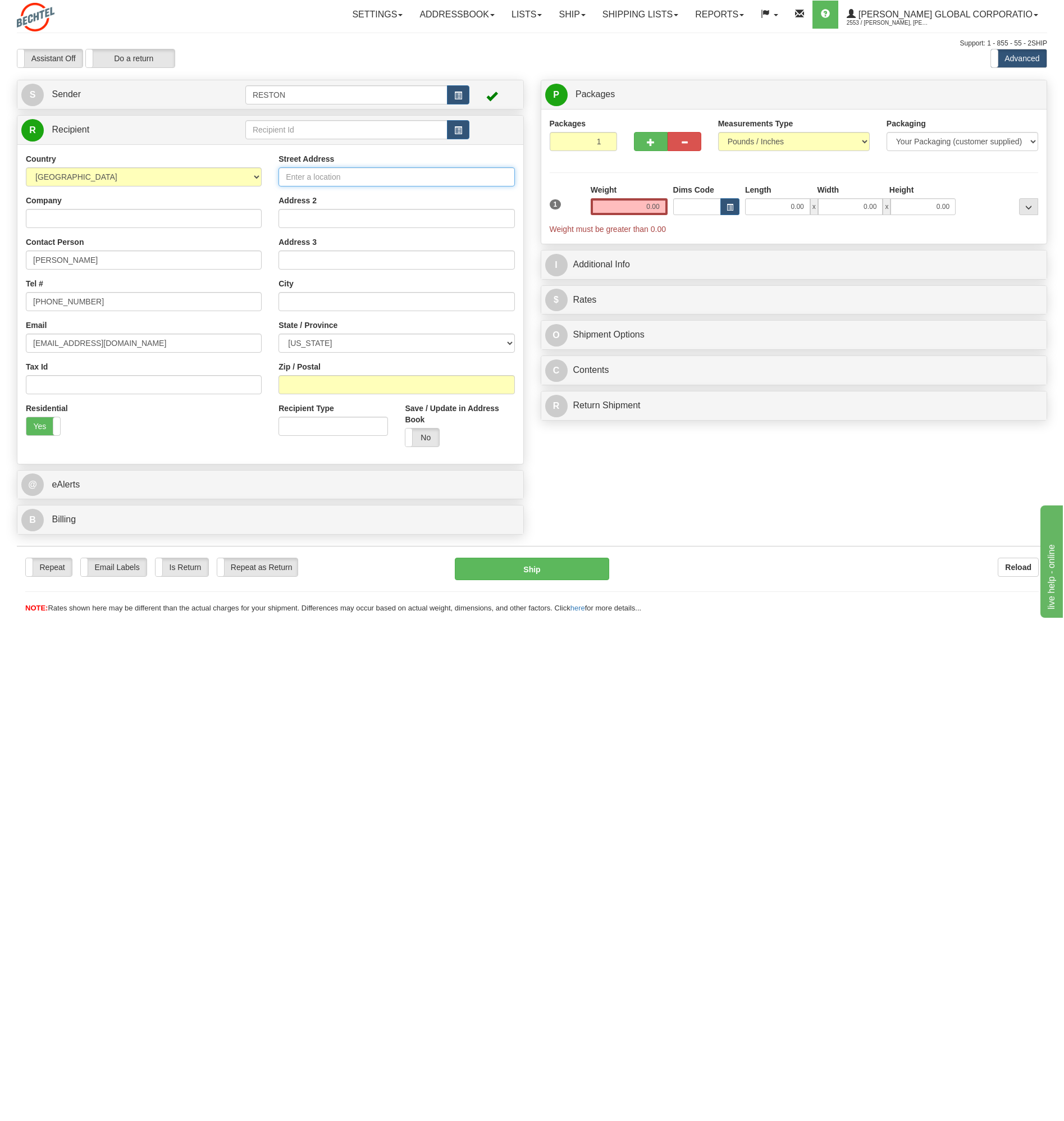
click at [322, 177] on input "Street Address" at bounding box center [397, 176] width 236 height 19
click at [325, 173] on input "Street Address" at bounding box center [397, 176] width 236 height 19
paste input "4621 Carlyes Ct"
type input "4621 Carlyes Ct"
click at [295, 297] on input "text" at bounding box center [397, 300] width 236 height 19
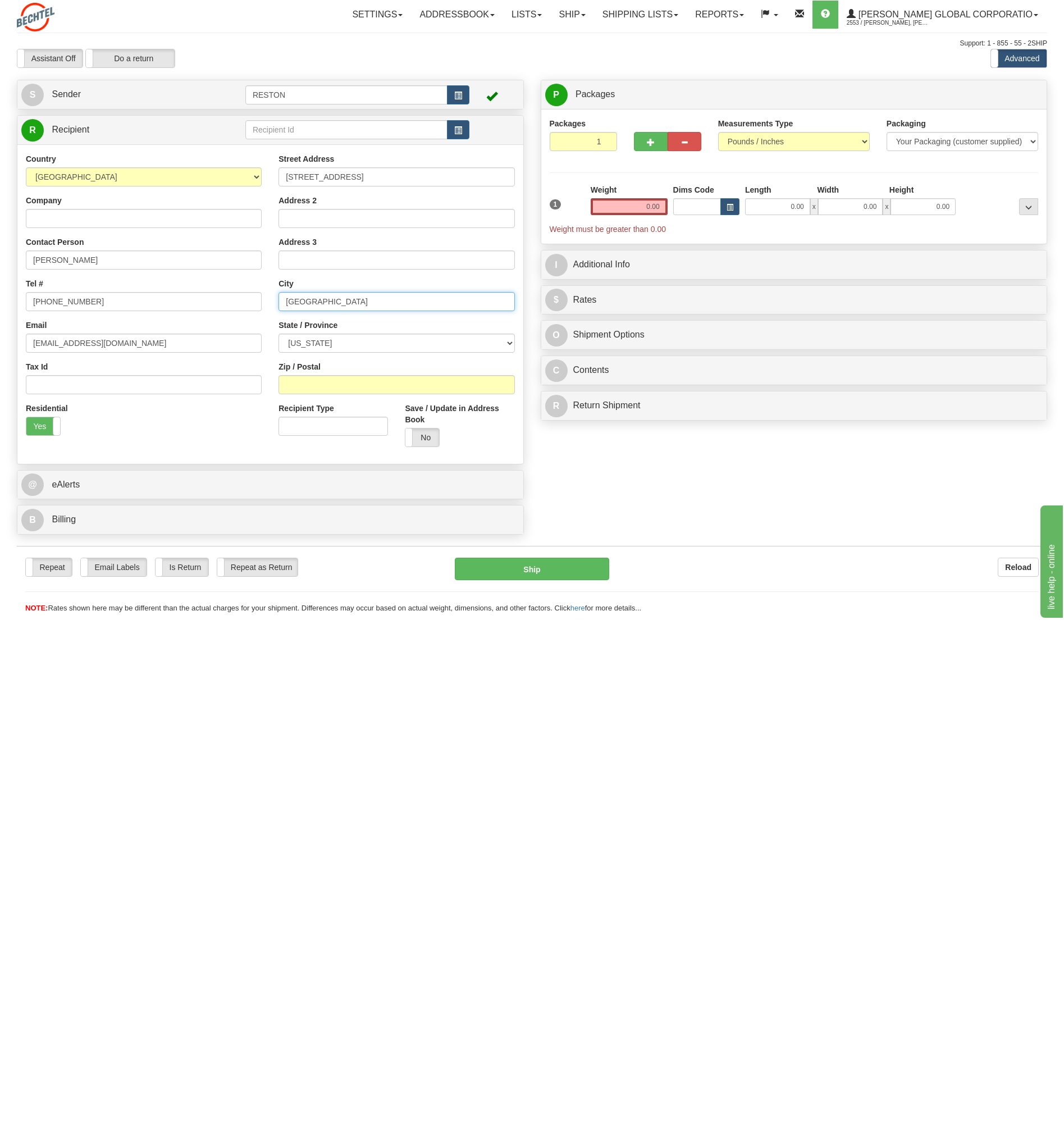
type input "Hamburg"
select select "NY"
type input "14074"
click at [202, 478] on link "@ eAlerts" at bounding box center [270, 484] width 498 height 23
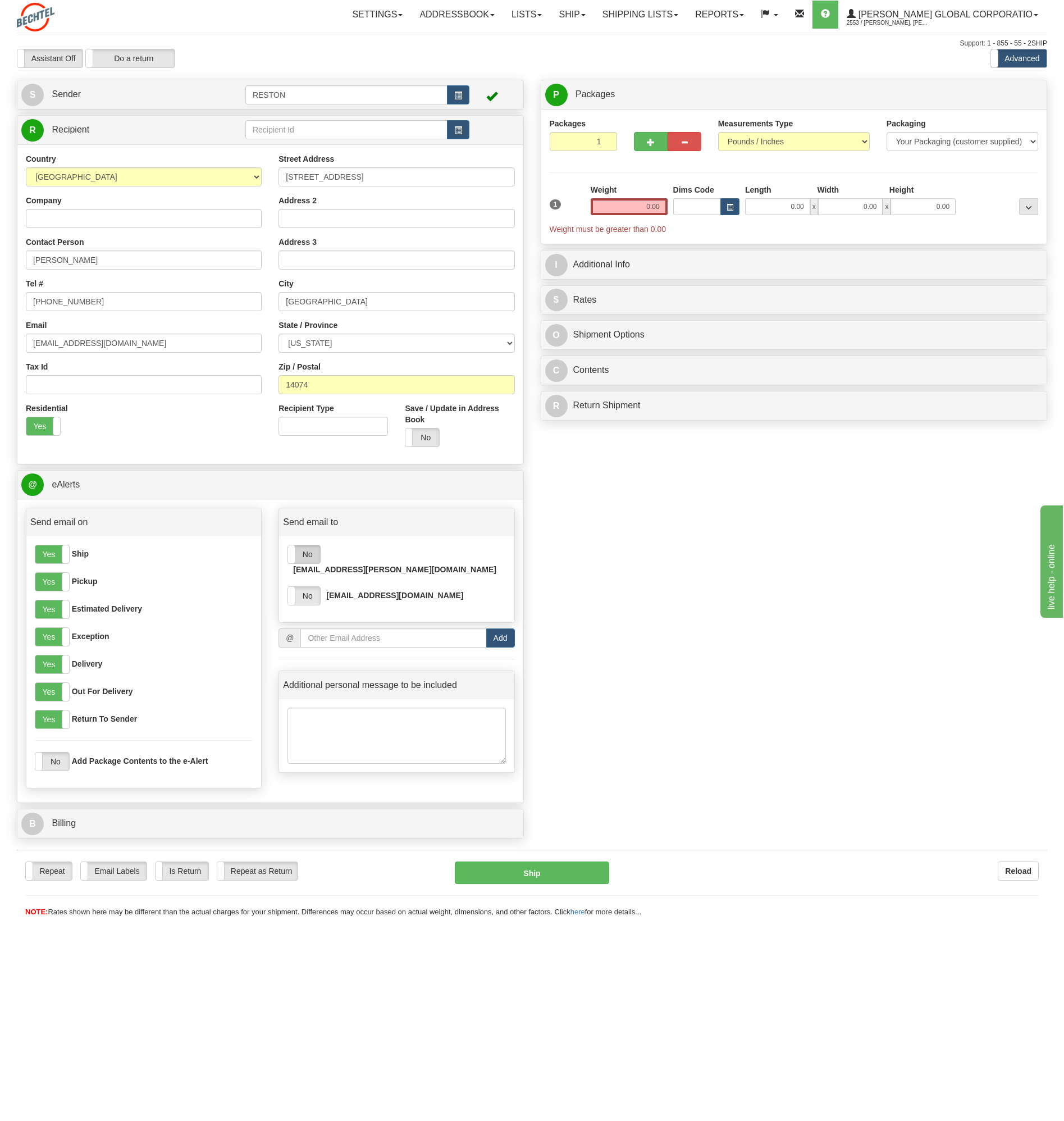
click at [307, 555] on label "No" at bounding box center [303, 554] width 32 height 18
click at [301, 587] on label "No" at bounding box center [303, 596] width 32 height 18
click at [327, 628] on input "email" at bounding box center [393, 637] width 186 height 19
paste input "[EMAIL_ADDRESS][PERSON_NAME][DOMAIN_NAME]"
type input "[EMAIL_ADDRESS][PERSON_NAME][DOMAIN_NAME]"
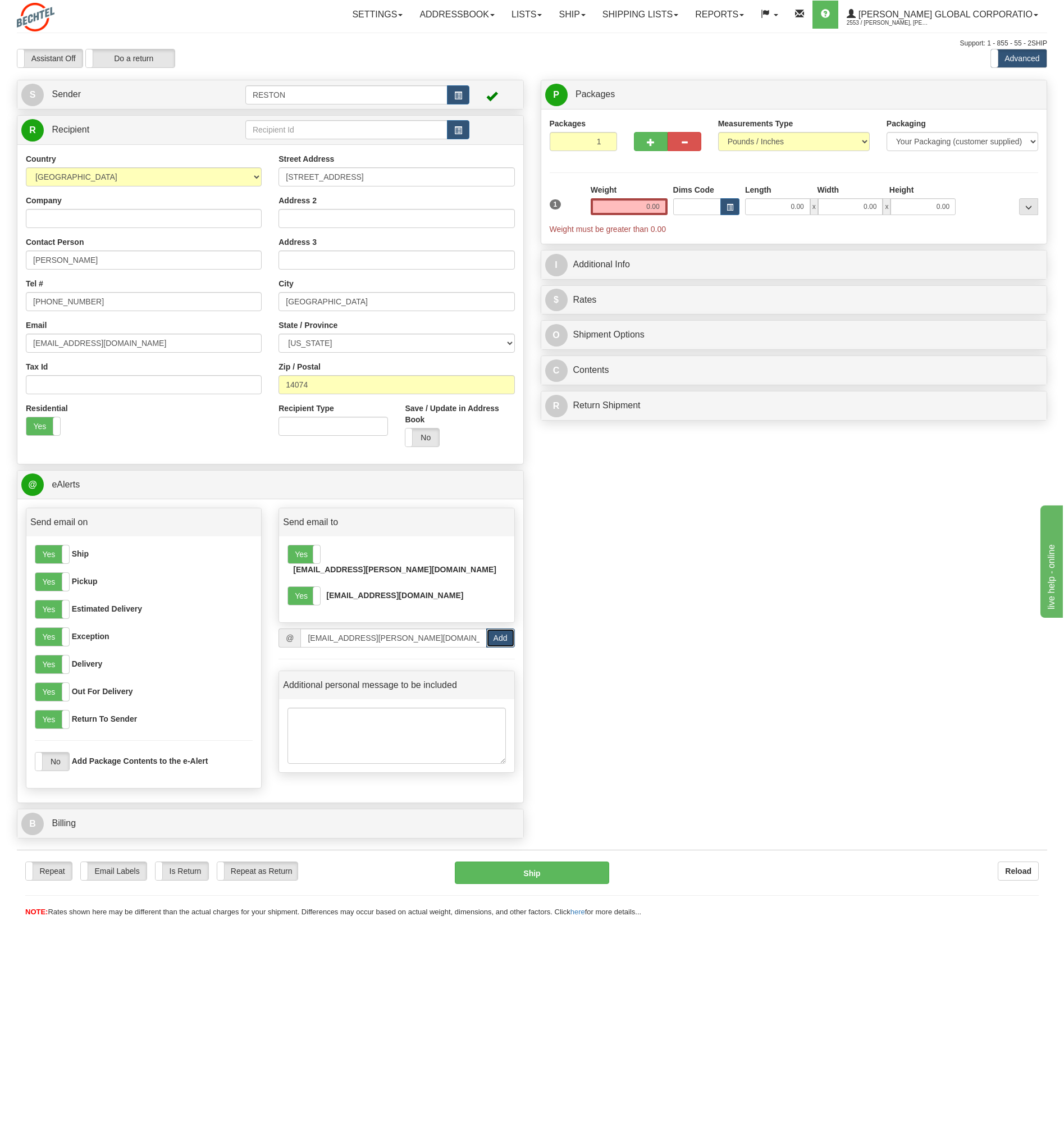
click at [505, 628] on button "Add" at bounding box center [500, 637] width 28 height 19
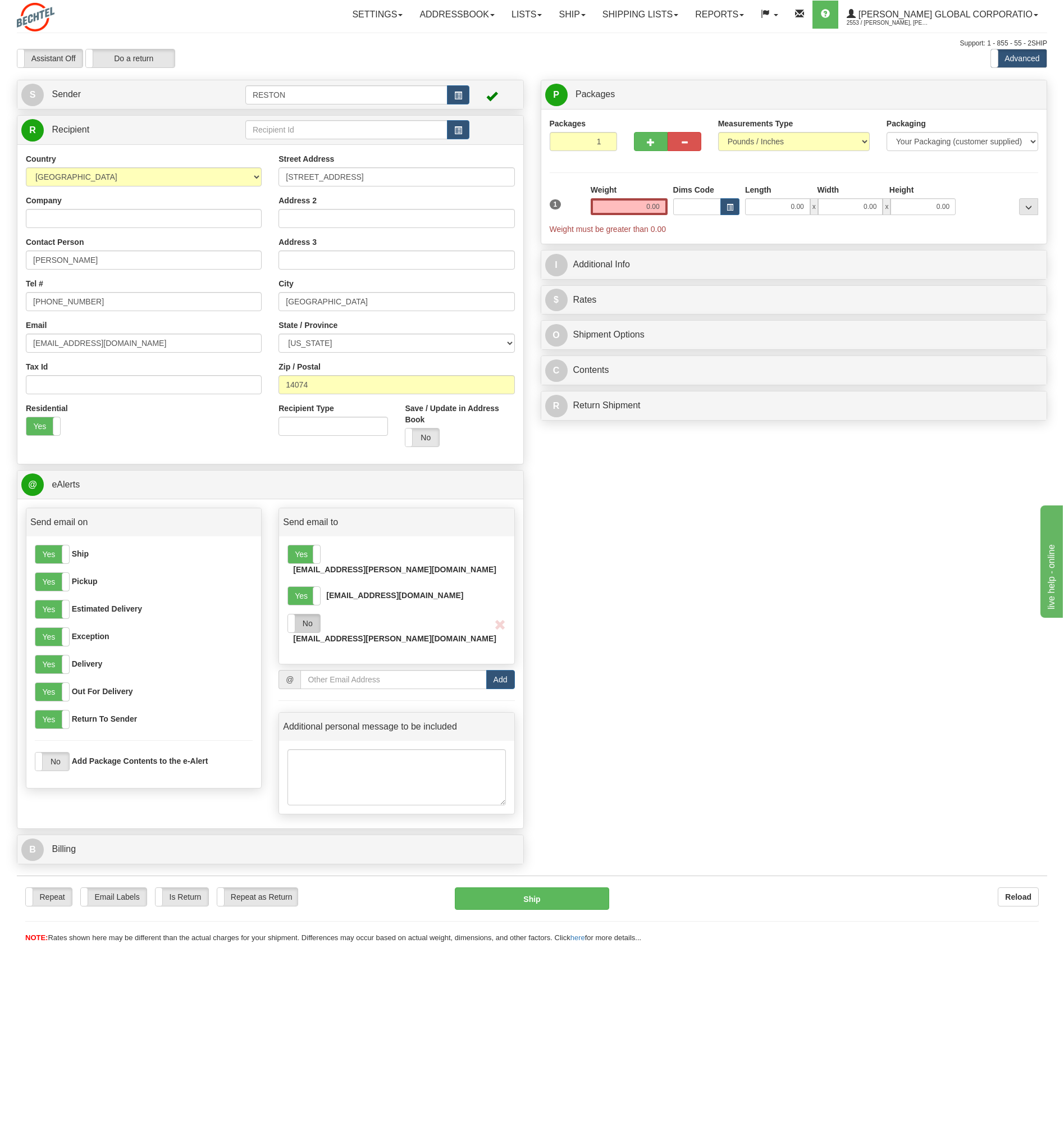
click at [308, 614] on label "No" at bounding box center [303, 623] width 32 height 18
drag, startPoint x: 665, startPoint y: 210, endPoint x: 712, endPoint y: 207, distance: 47.1
click at [709, 210] on div "1 Weight 0.00 Dims Code 0.00" at bounding box center [794, 209] width 495 height 50
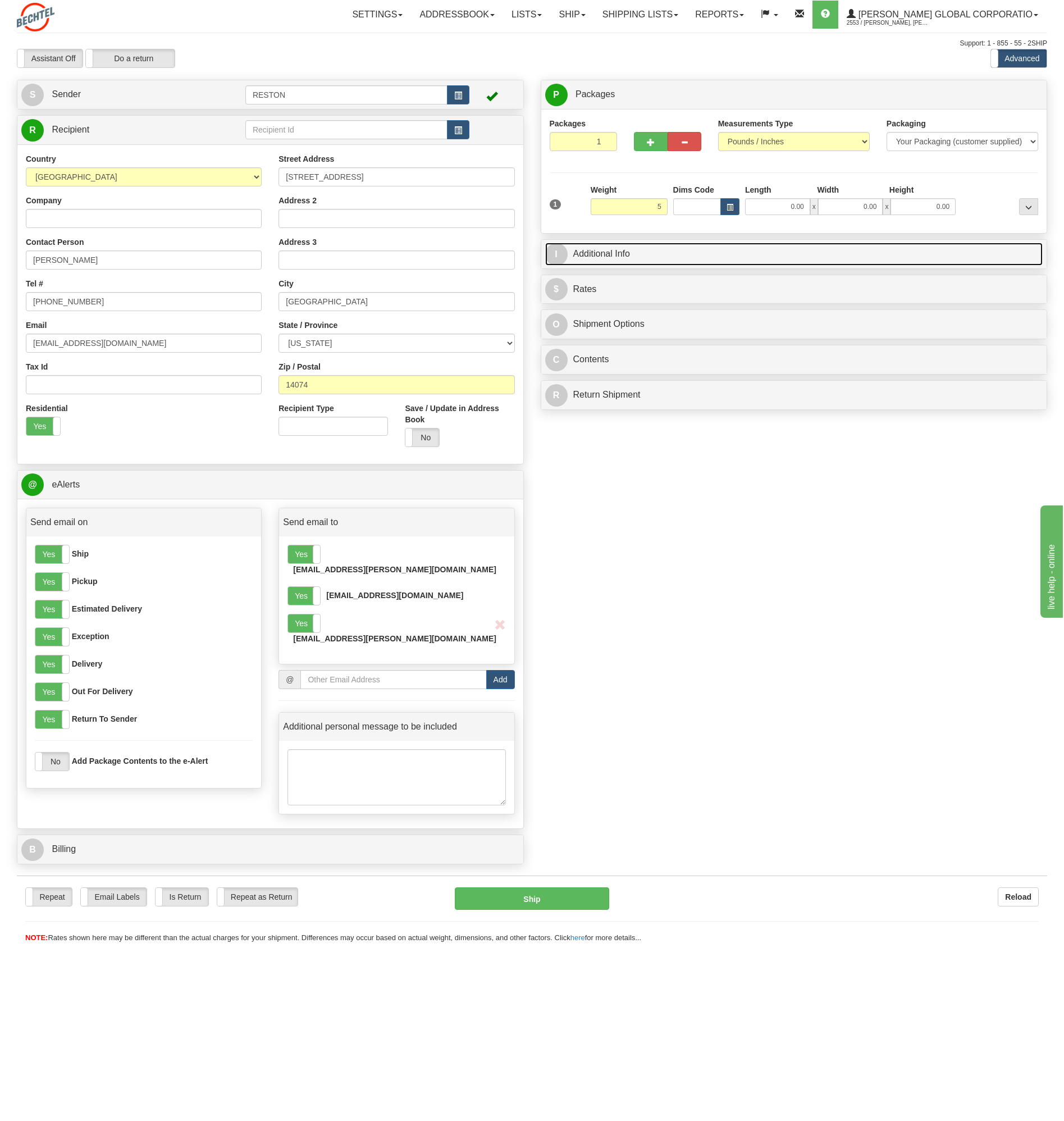
type input "5.00"
click at [635, 254] on link "I Additional Info" at bounding box center [793, 253] width 498 height 23
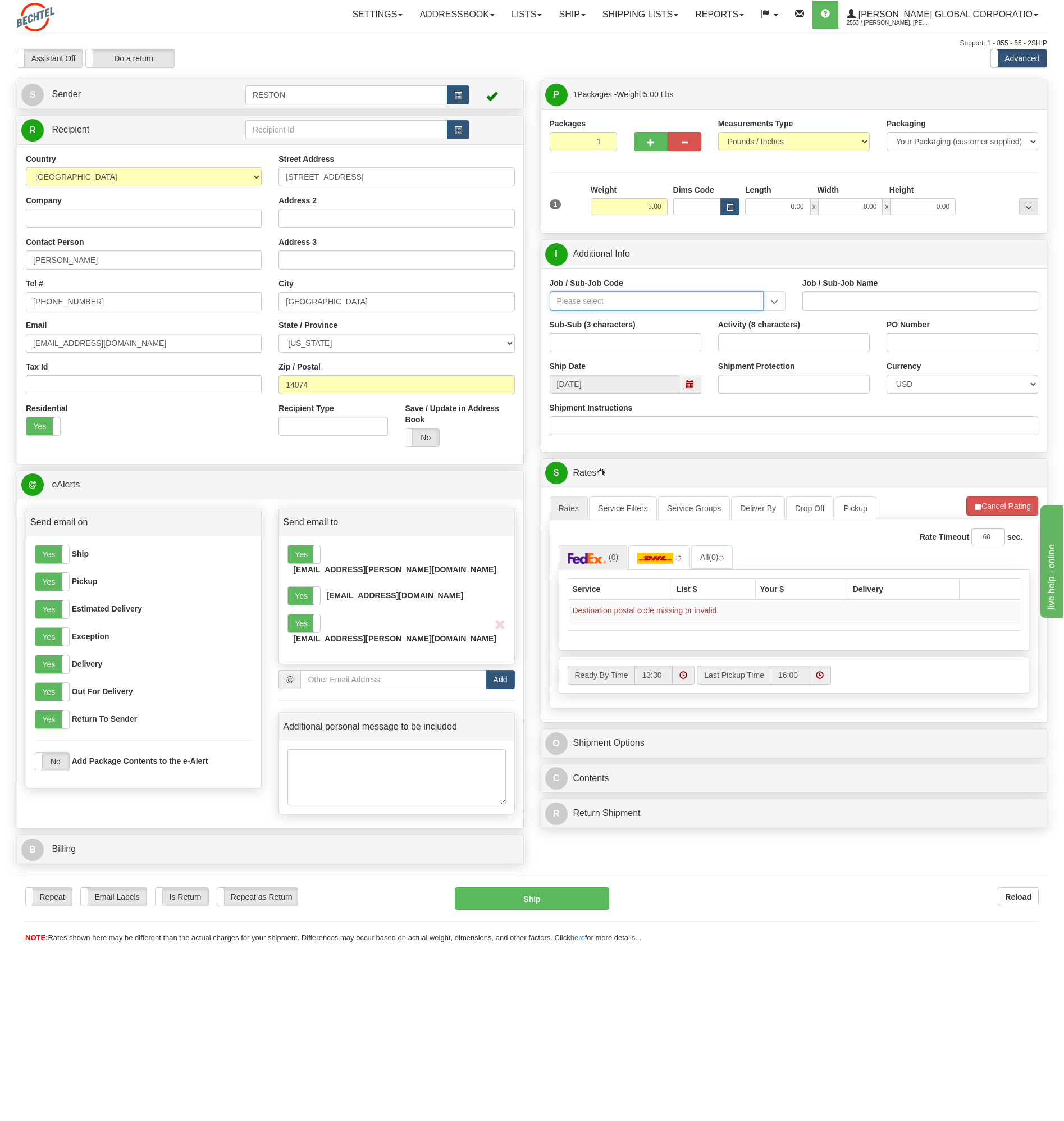
click at [586, 302] on input "Job / Sub-Job Code" at bounding box center [657, 300] width 214 height 19
click at [571, 301] on input "Job / Sub-Job Code" at bounding box center [657, 300] width 214 height 19
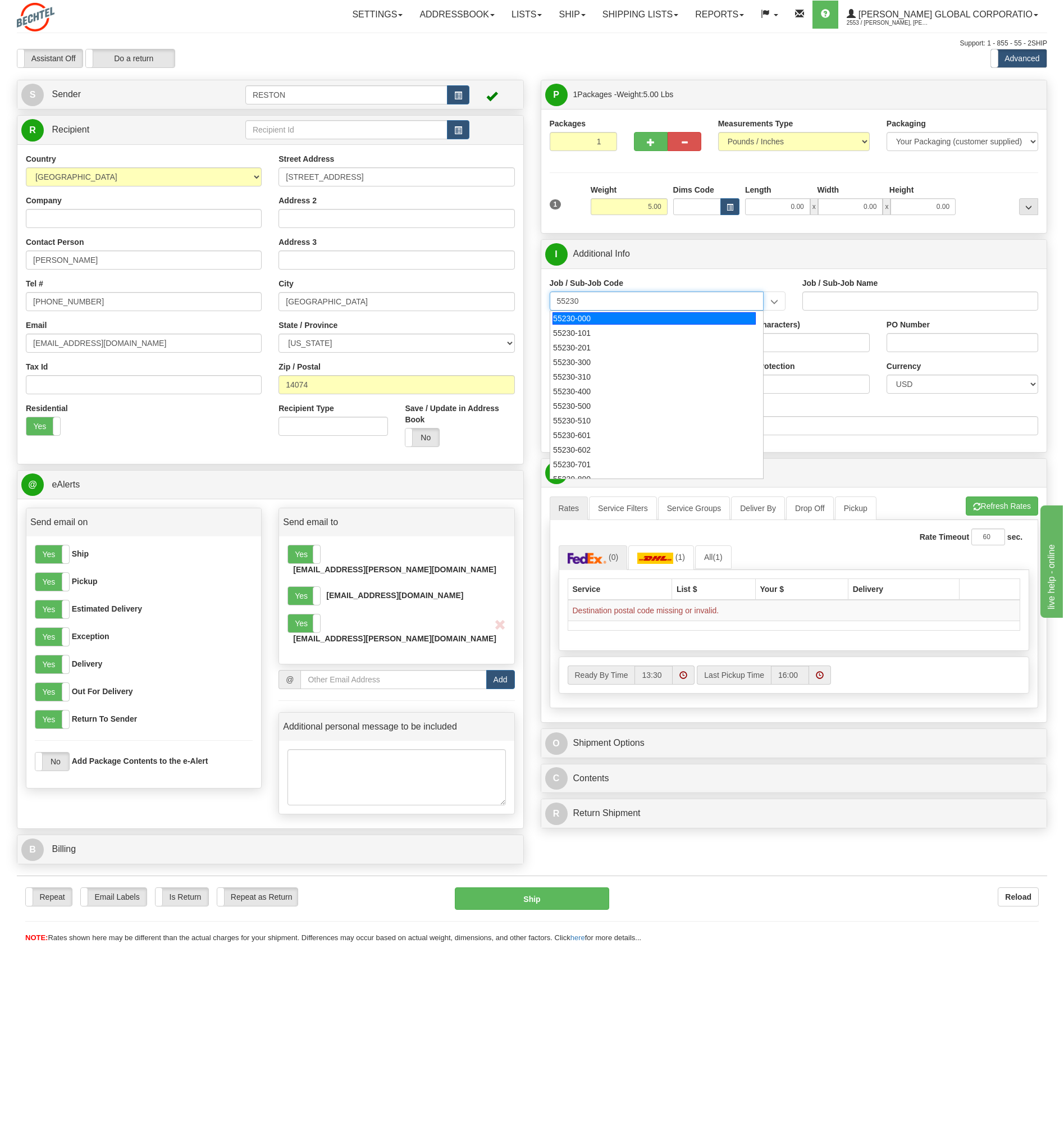
click at [582, 314] on div "55230-000" at bounding box center [654, 318] width 203 height 13
type input "55230-000"
type input "CORPORATE CONSTRUCTION MGMT - BBI MANAGEMENT"
type input "55230-000"
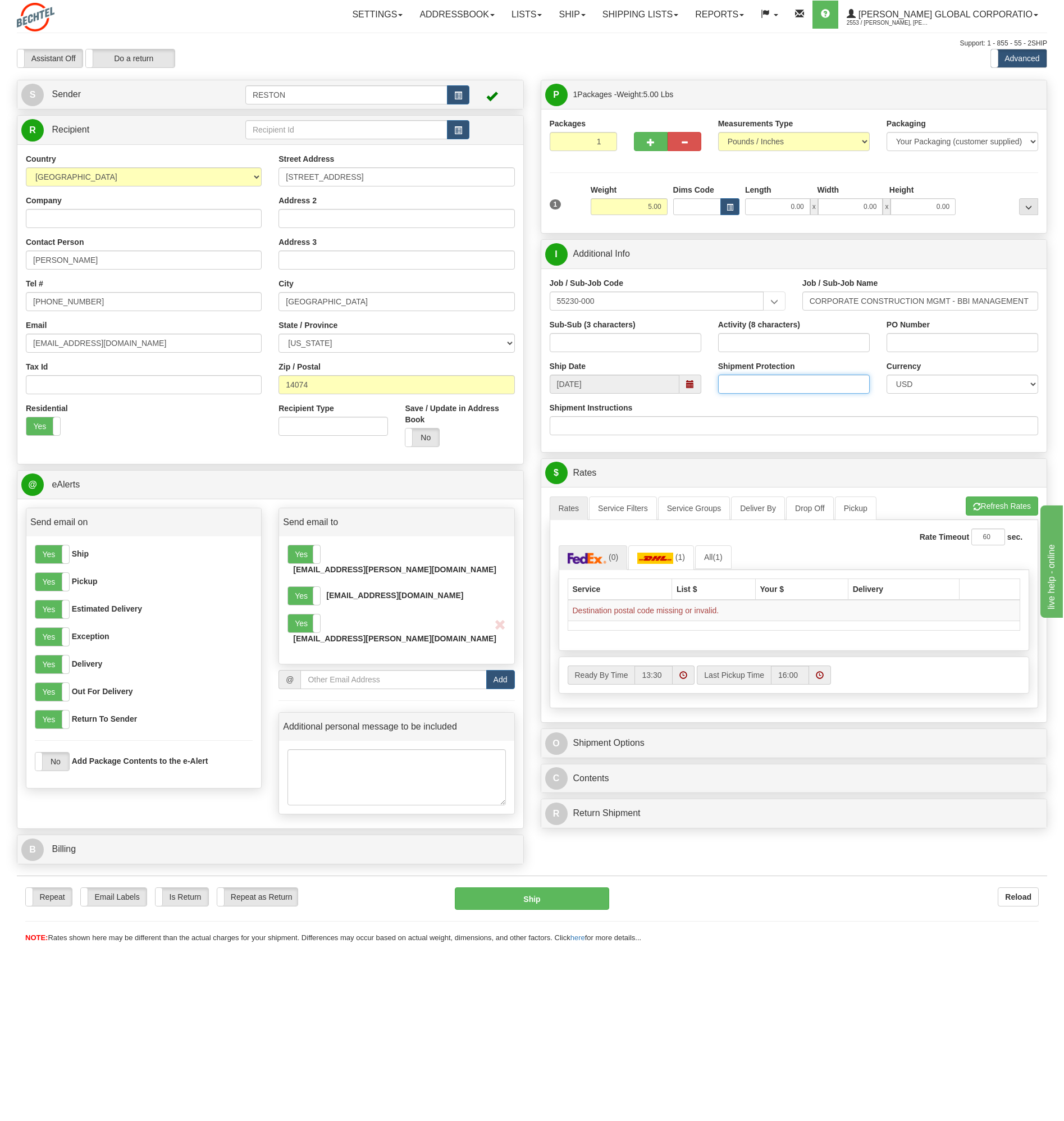
click at [775, 385] on input "Shipment Protection" at bounding box center [794, 383] width 151 height 19
type input "1100.00"
click at [701, 466] on link "$ Rates" at bounding box center [793, 472] width 498 height 23
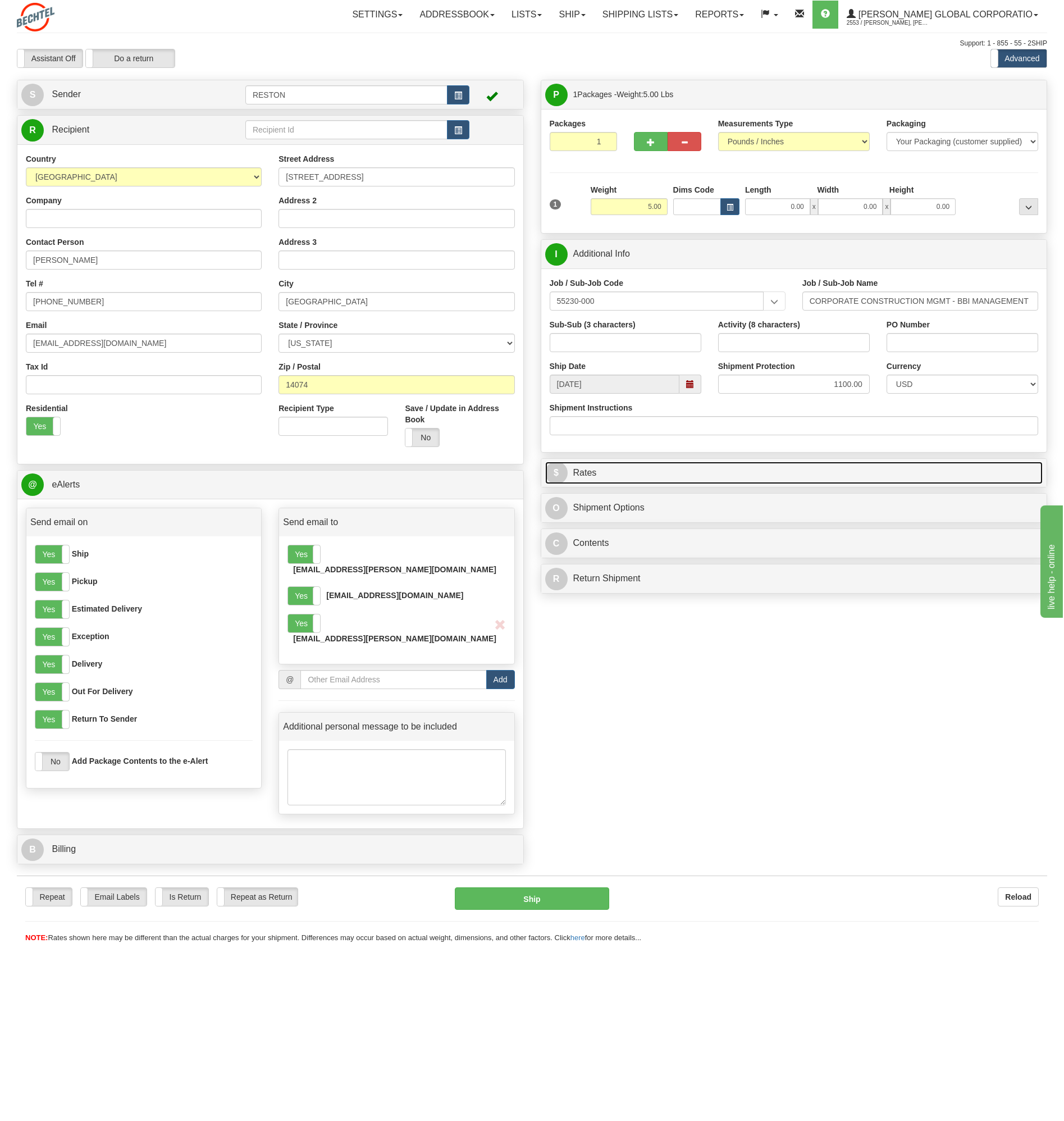
click at [711, 465] on link "$ Rates" at bounding box center [793, 472] width 498 height 23
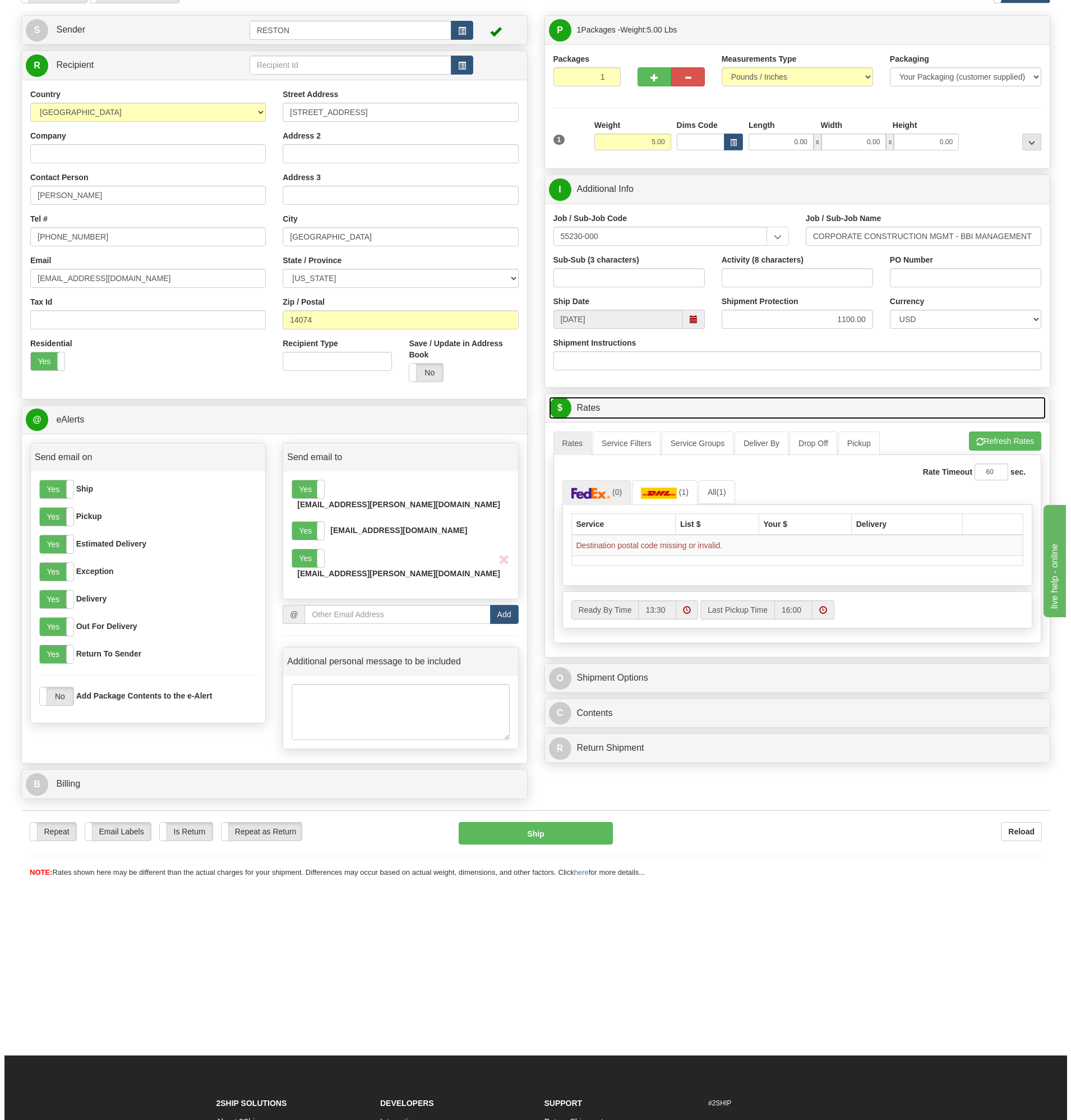
scroll to position [64, 0]
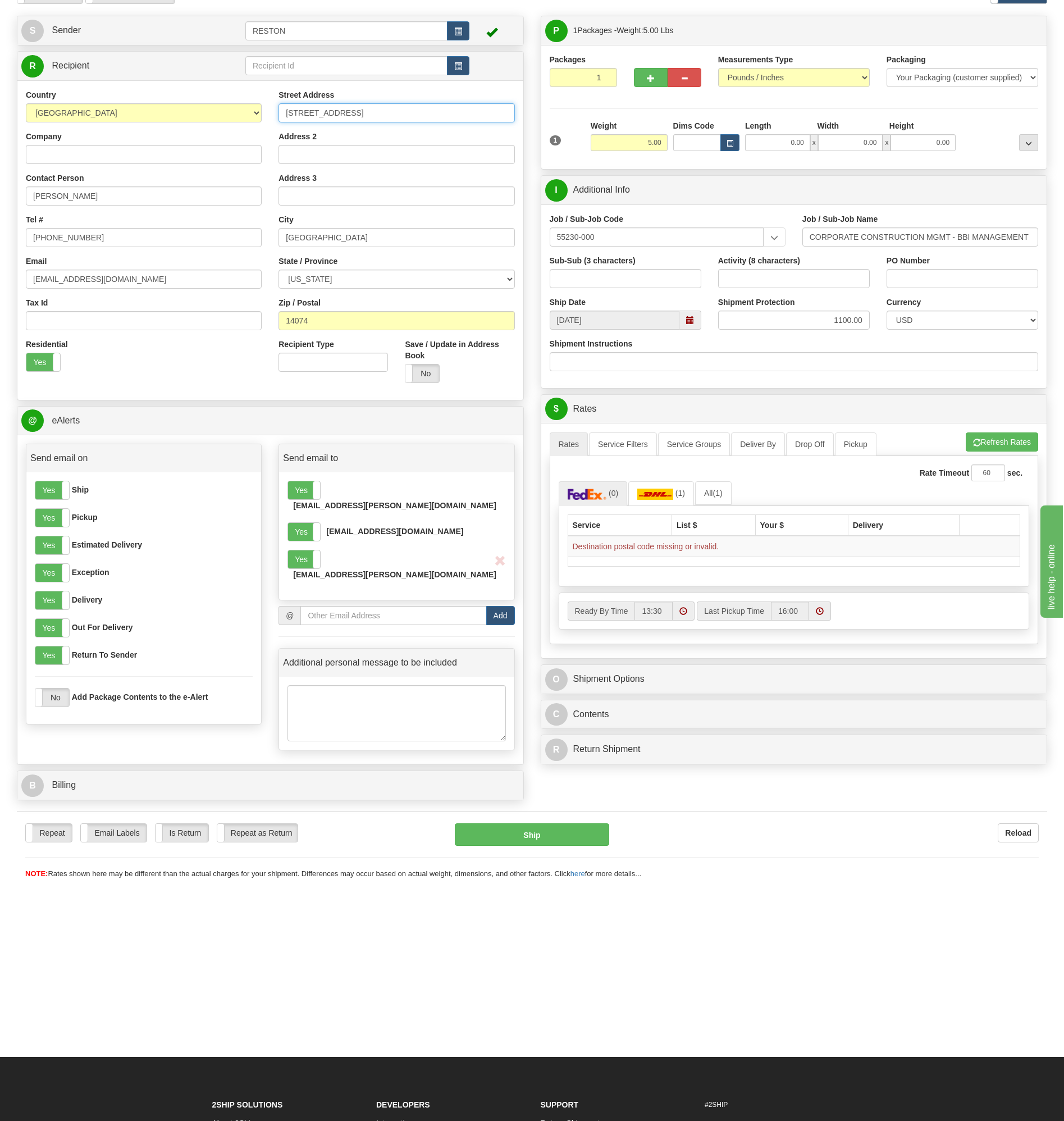
drag, startPoint x: 358, startPoint y: 110, endPoint x: 276, endPoint y: 108, distance: 82.0
click at [276, 108] on div "Street Address 4621 Carlyes Ct Address 2 Address 3 City Hamburg State / Provinc…" at bounding box center [396, 240] width 252 height 302
drag, startPoint x: 318, startPoint y: 317, endPoint x: 334, endPoint y: 317, distance: 16.0
click at [318, 317] on input "14074" at bounding box center [397, 320] width 236 height 19
type input "14075"
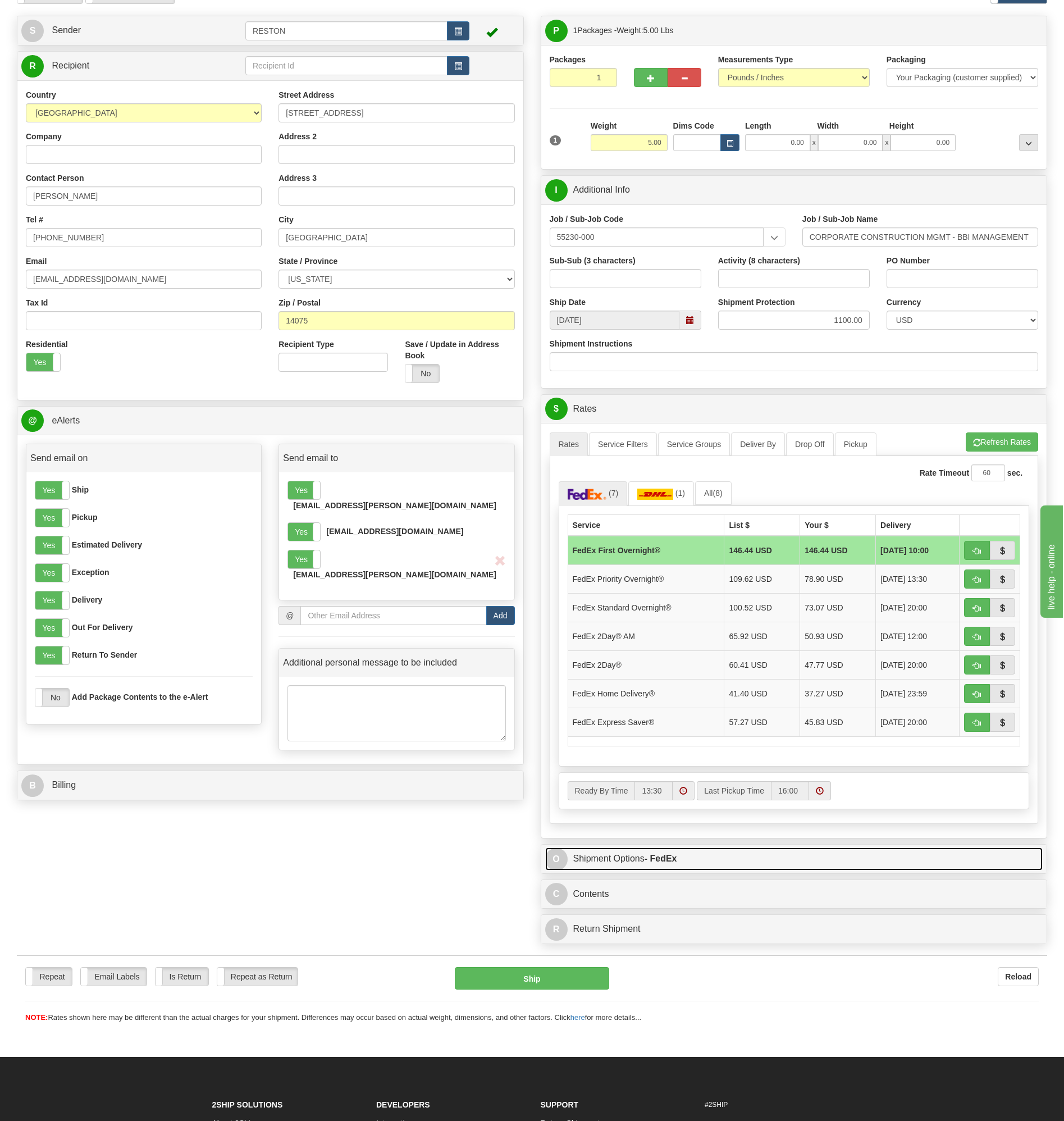
click at [704, 865] on link "O Shipment Options - FedEx" at bounding box center [793, 858] width 498 height 23
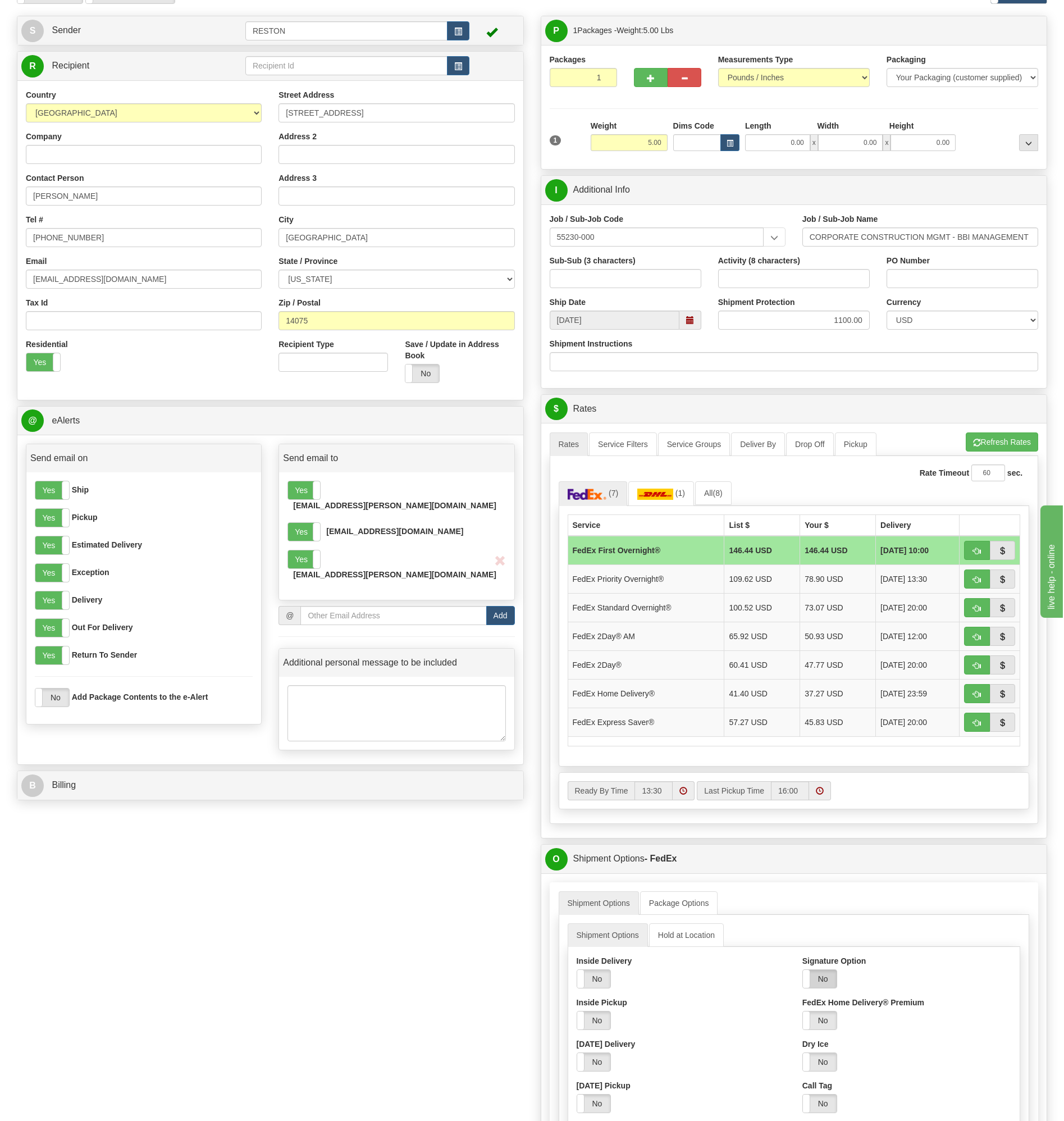
click at [831, 981] on label "No" at bounding box center [820, 979] width 33 height 18
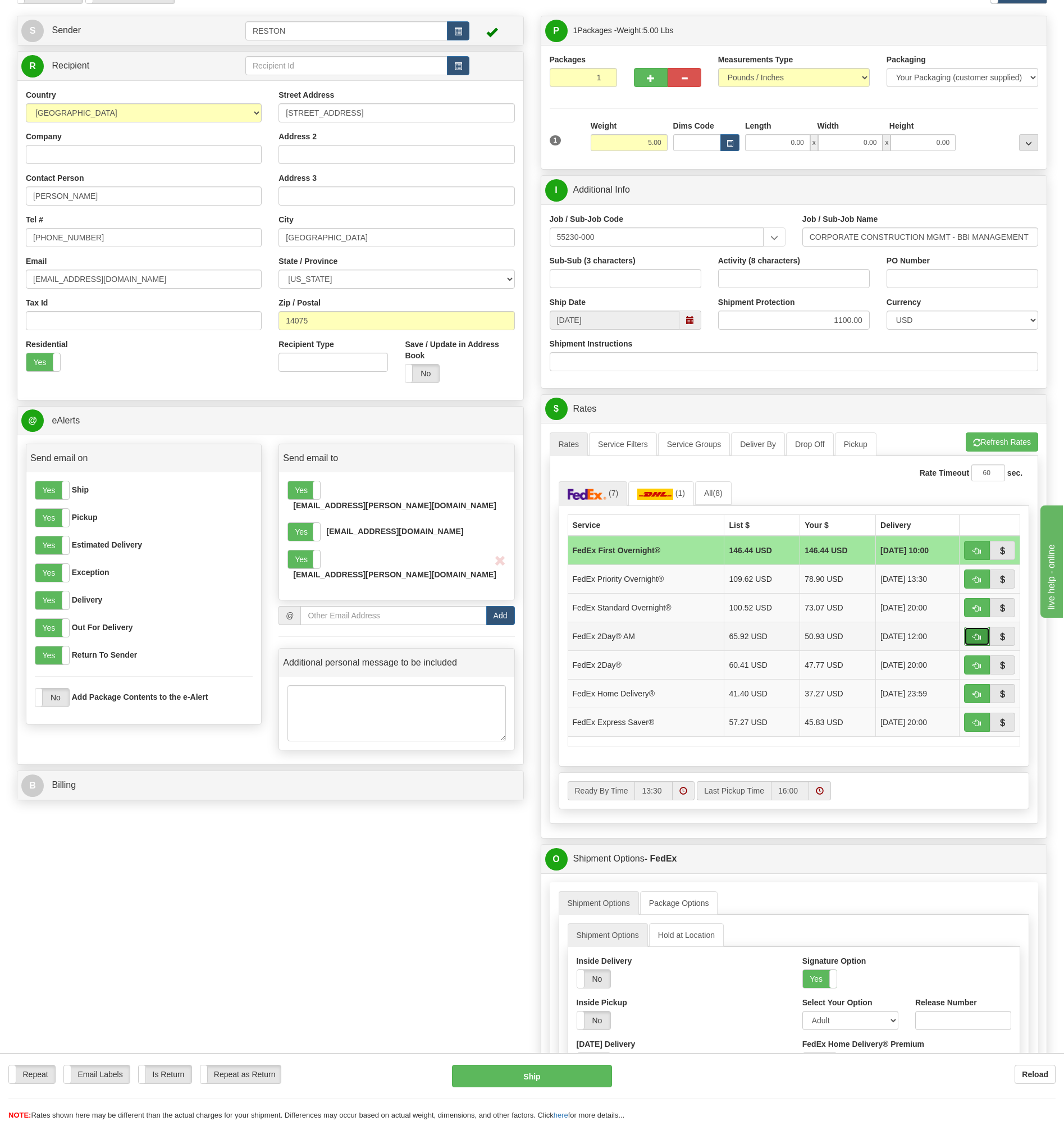
click at [973, 636] on span "button" at bounding box center [977, 636] width 8 height 7
type input "49"
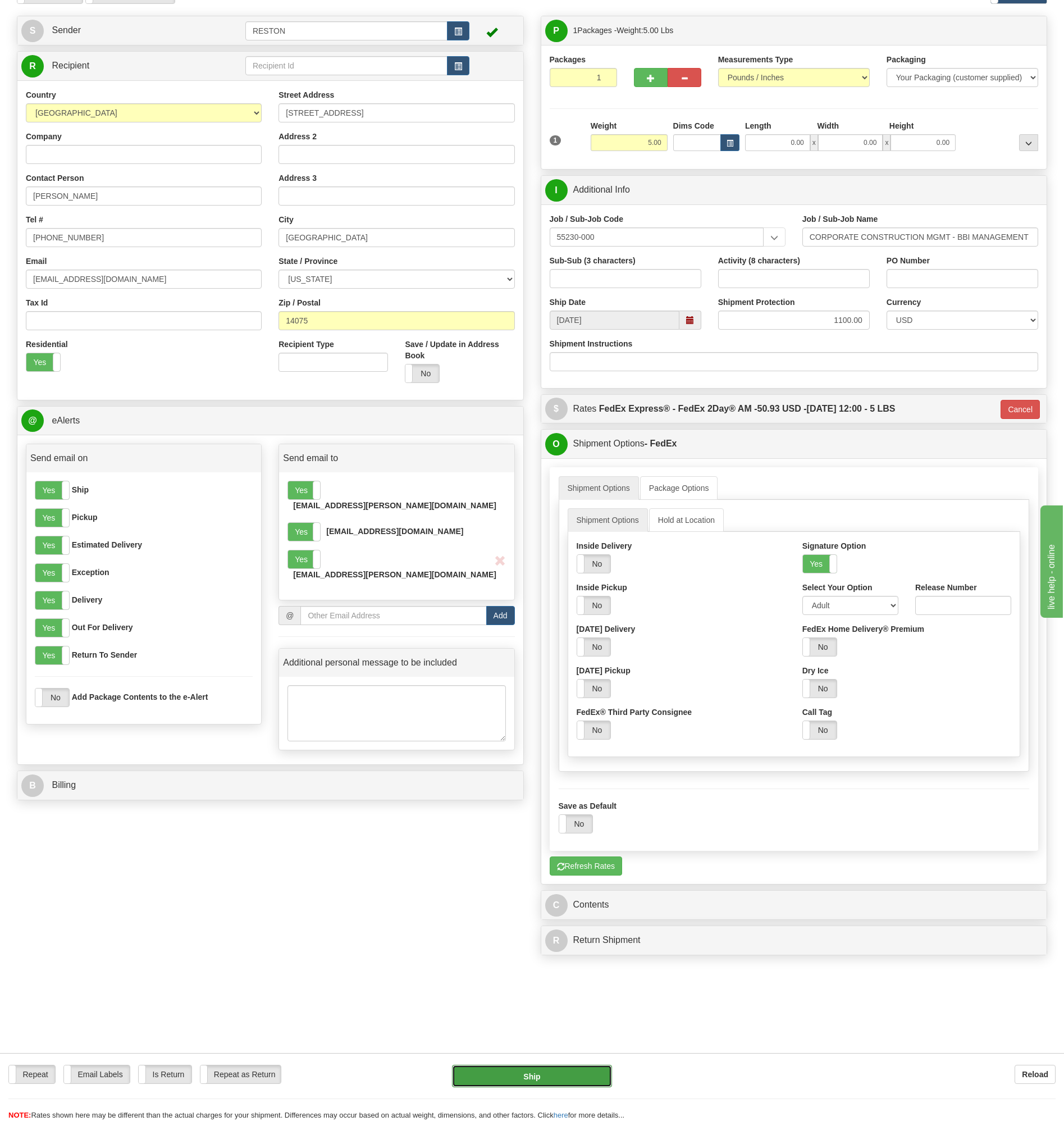
click at [551, 1072] on button "Ship" at bounding box center [532, 1075] width 161 height 23
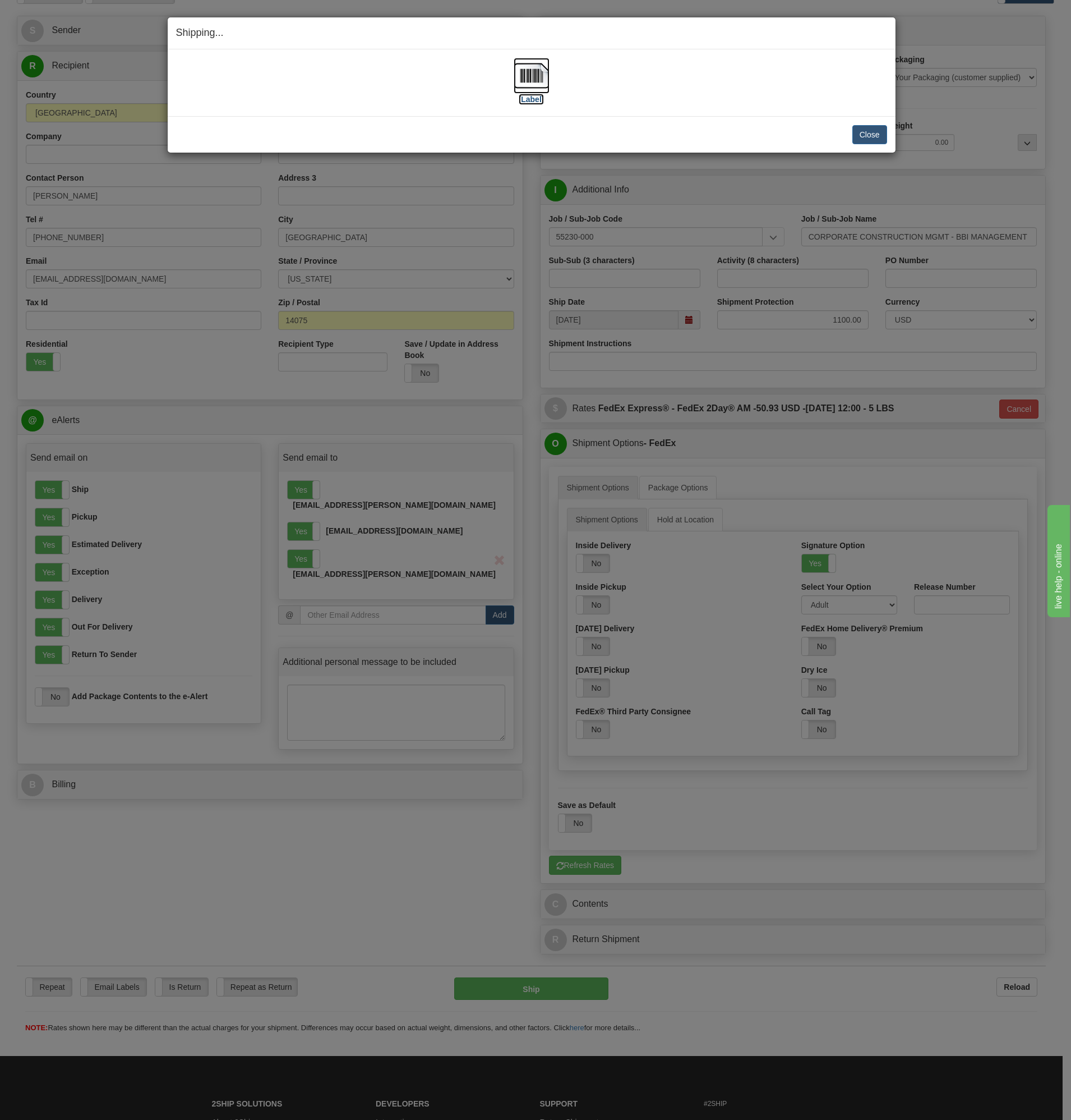
click at [529, 80] on img at bounding box center [532, 76] width 36 height 36
